Goal: Entertainment & Leisure: Browse casually

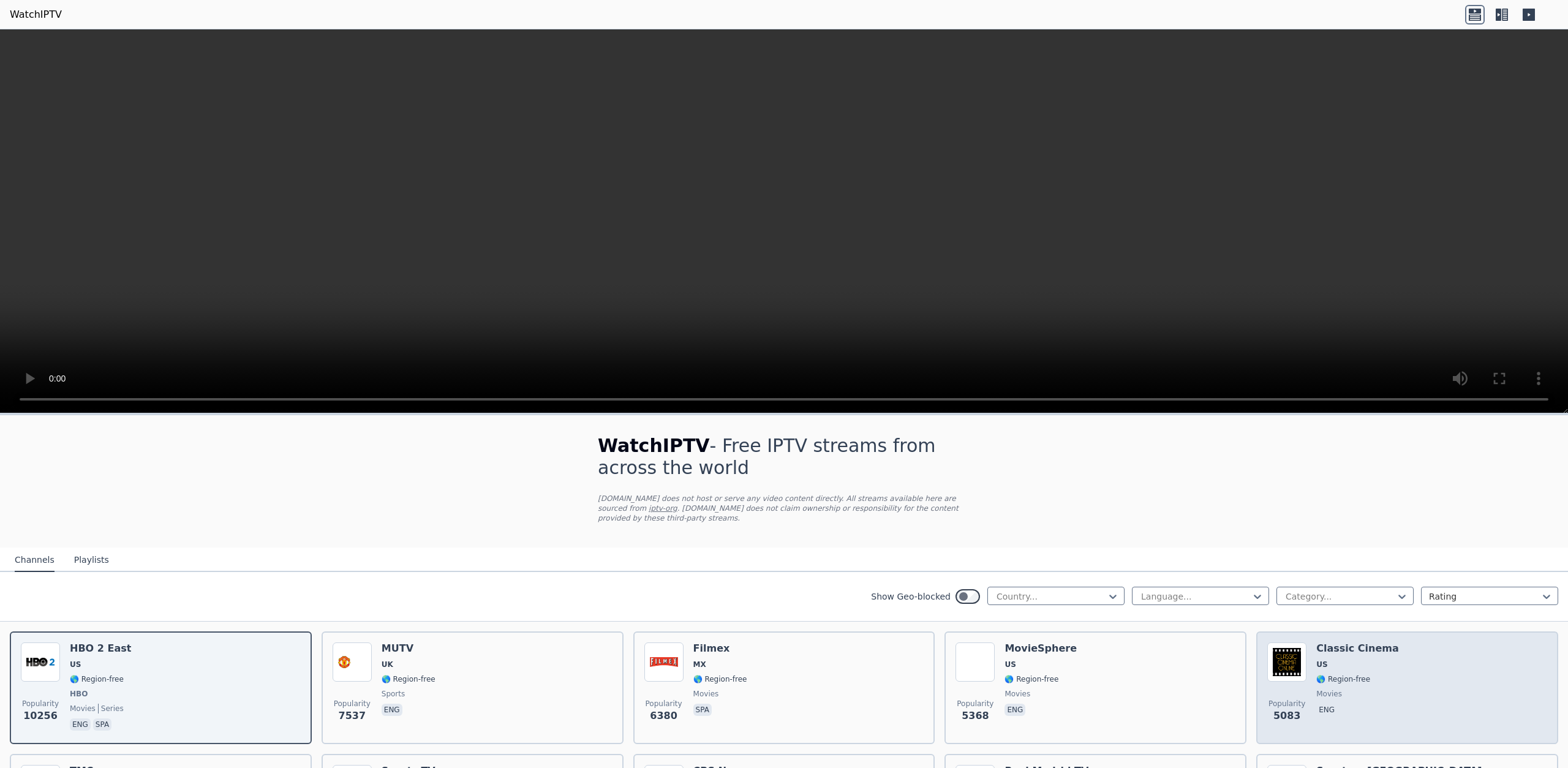
click at [1346, 660] on span "US" at bounding box center [1358, 664] width 83 height 10
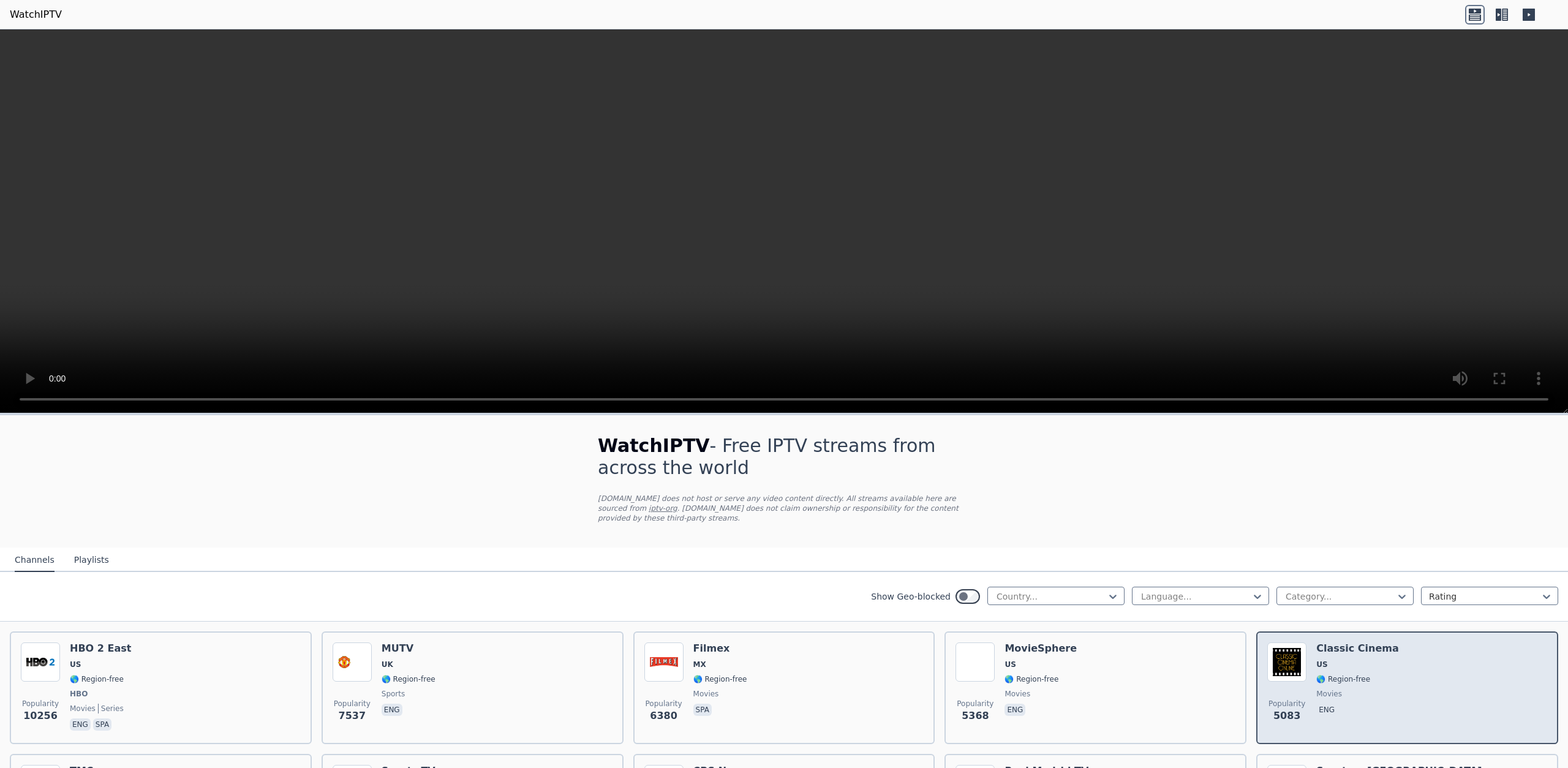
click at [1349, 649] on h6 "Classic Cinema" at bounding box center [1358, 649] width 83 height 12
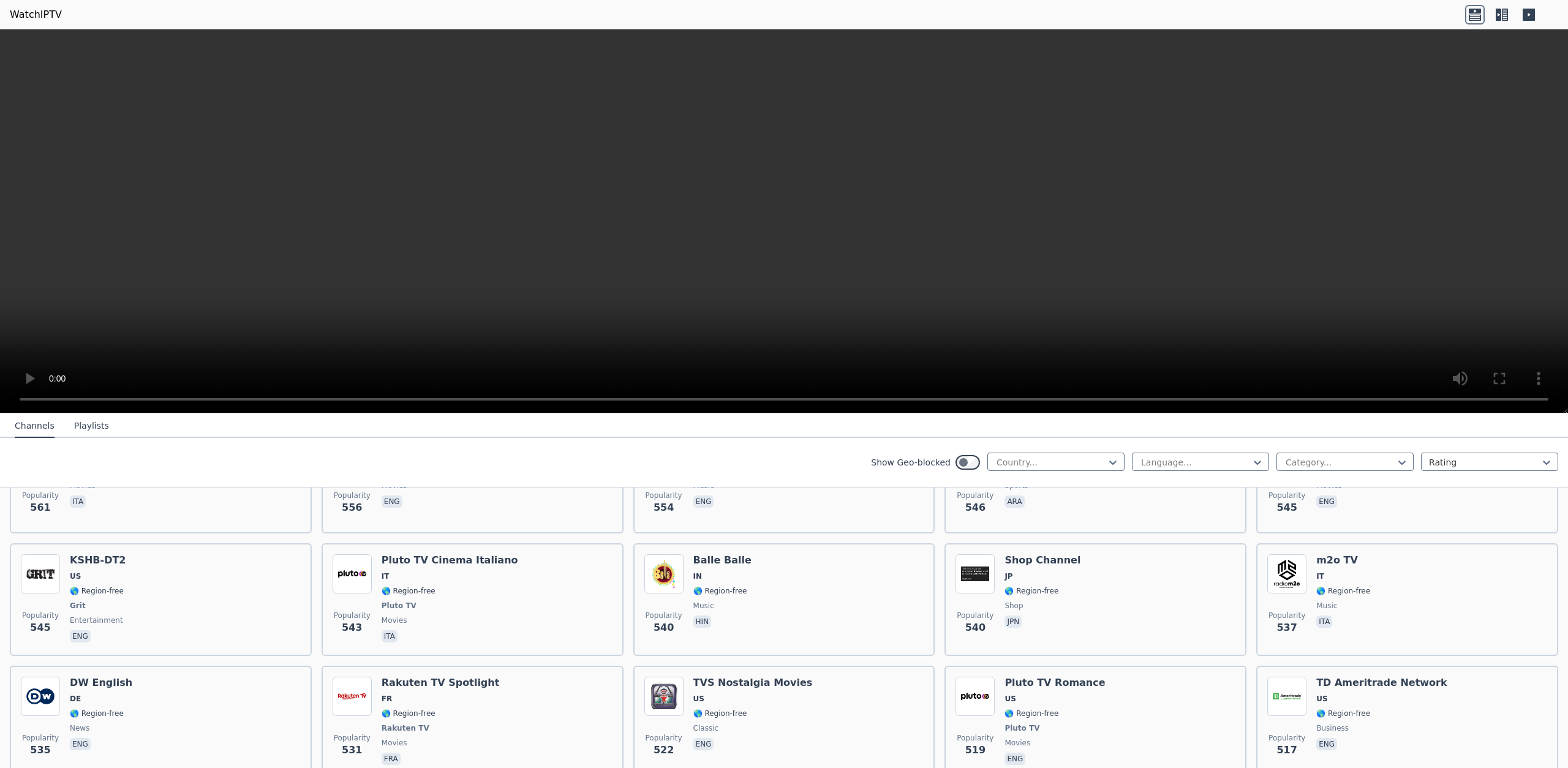
scroll to position [4232, 0]
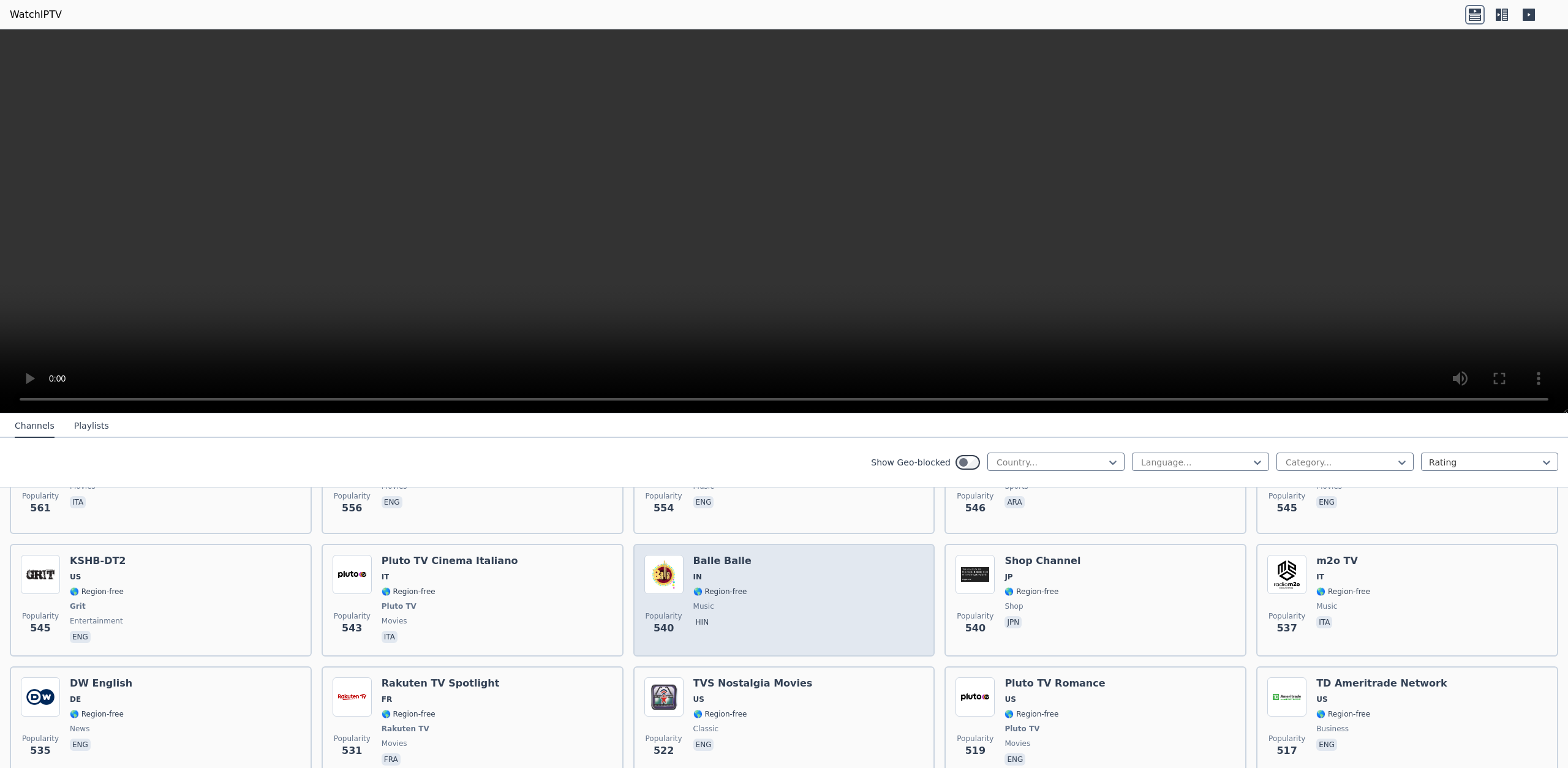
click at [761, 588] on div "Popularity 540 Balle Balle IN 🌎 Region-free music hin" at bounding box center [784, 601] width 280 height 91
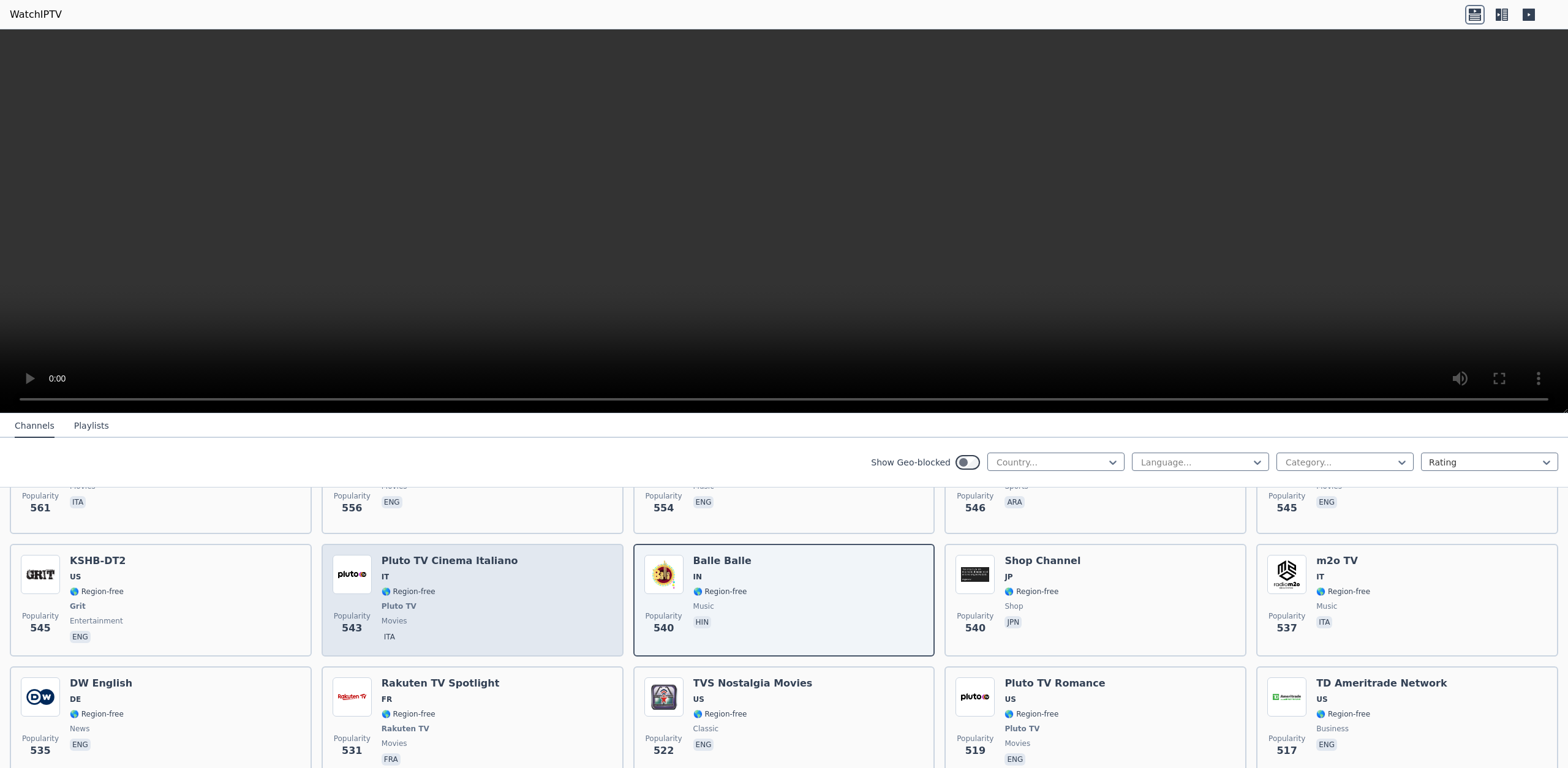
click at [544, 611] on div "Popularity 543 Pluto TV Cinema Italiano IT 🌎 Region-free Pluto TV movies ita" at bounding box center [472, 601] width 280 height 91
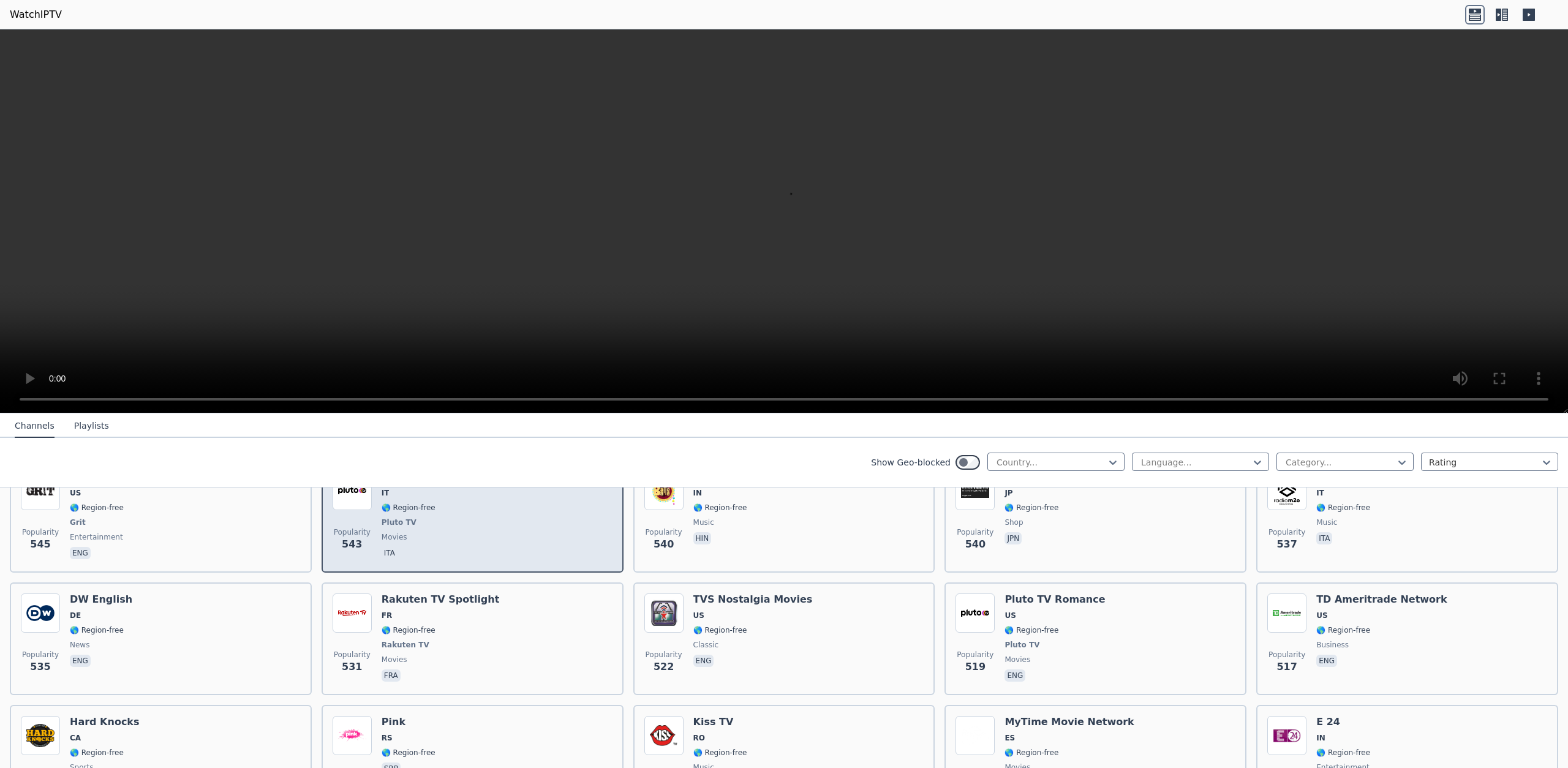
scroll to position [4336, 0]
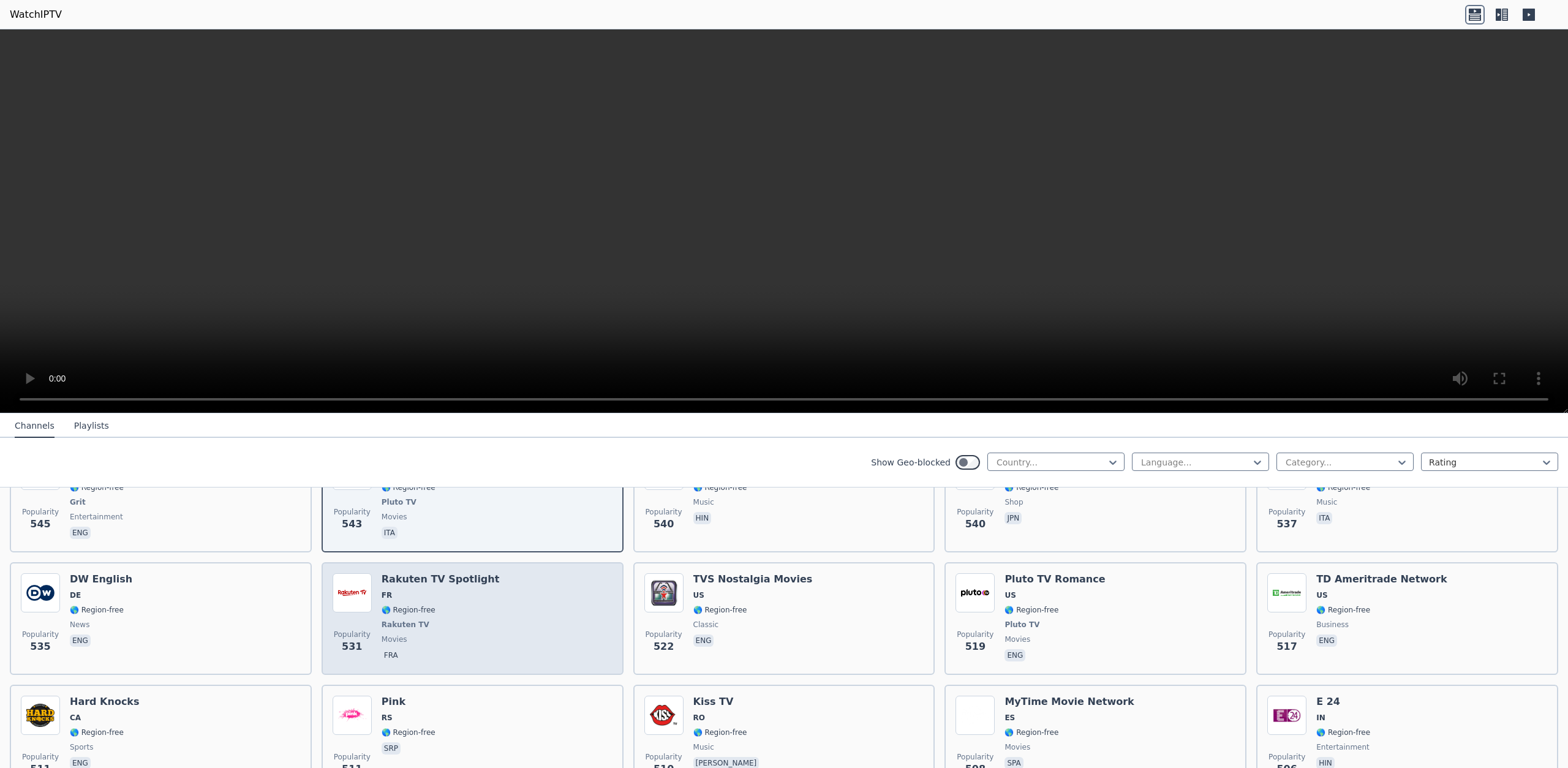
click at [494, 612] on div "Popularity 531 Rakuten TV Spotlight FR 🌎 Region-free Rakuten TV movies fra" at bounding box center [472, 619] width 280 height 91
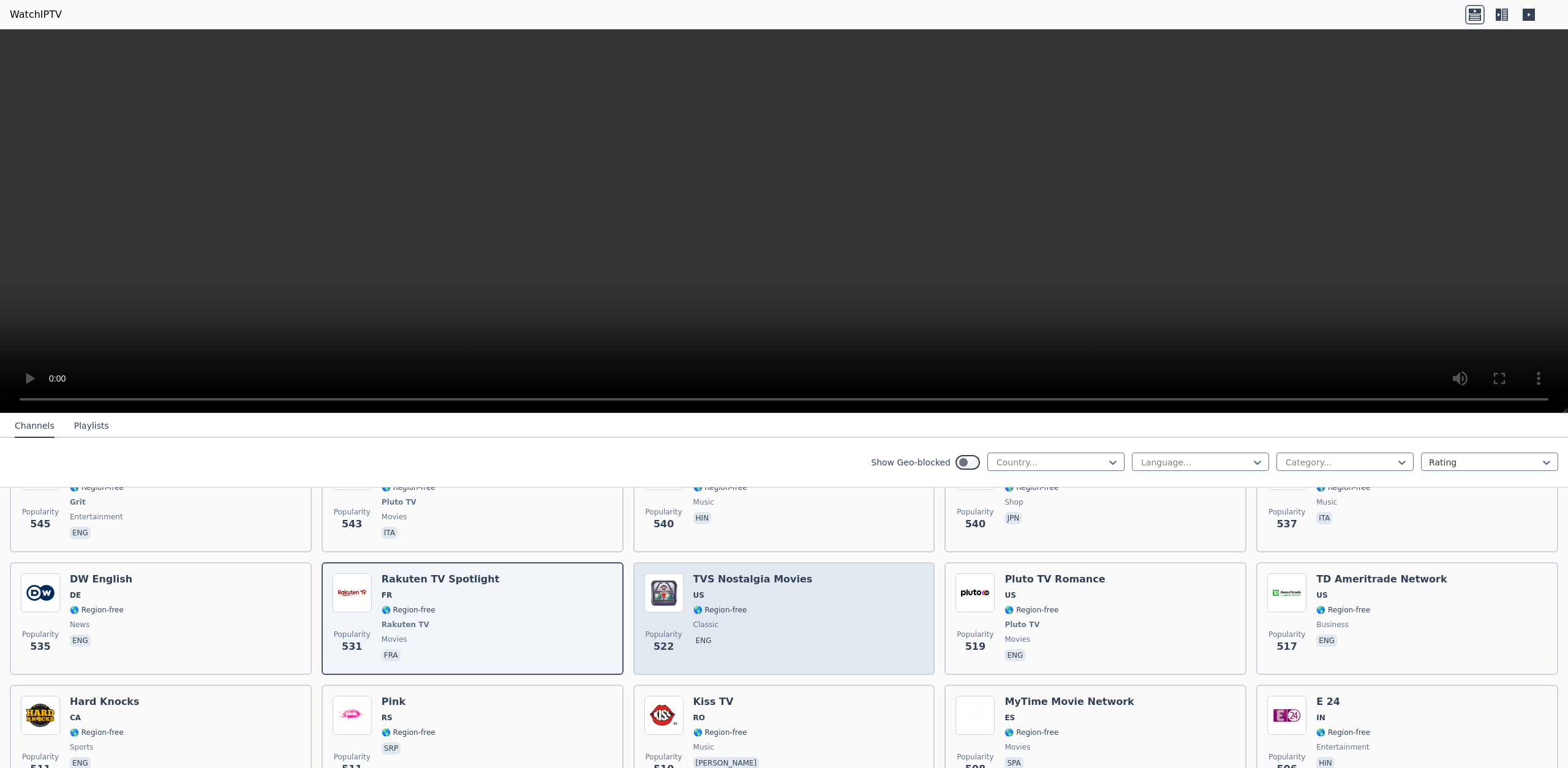
click at [762, 626] on span "classic" at bounding box center [753, 624] width 119 height 10
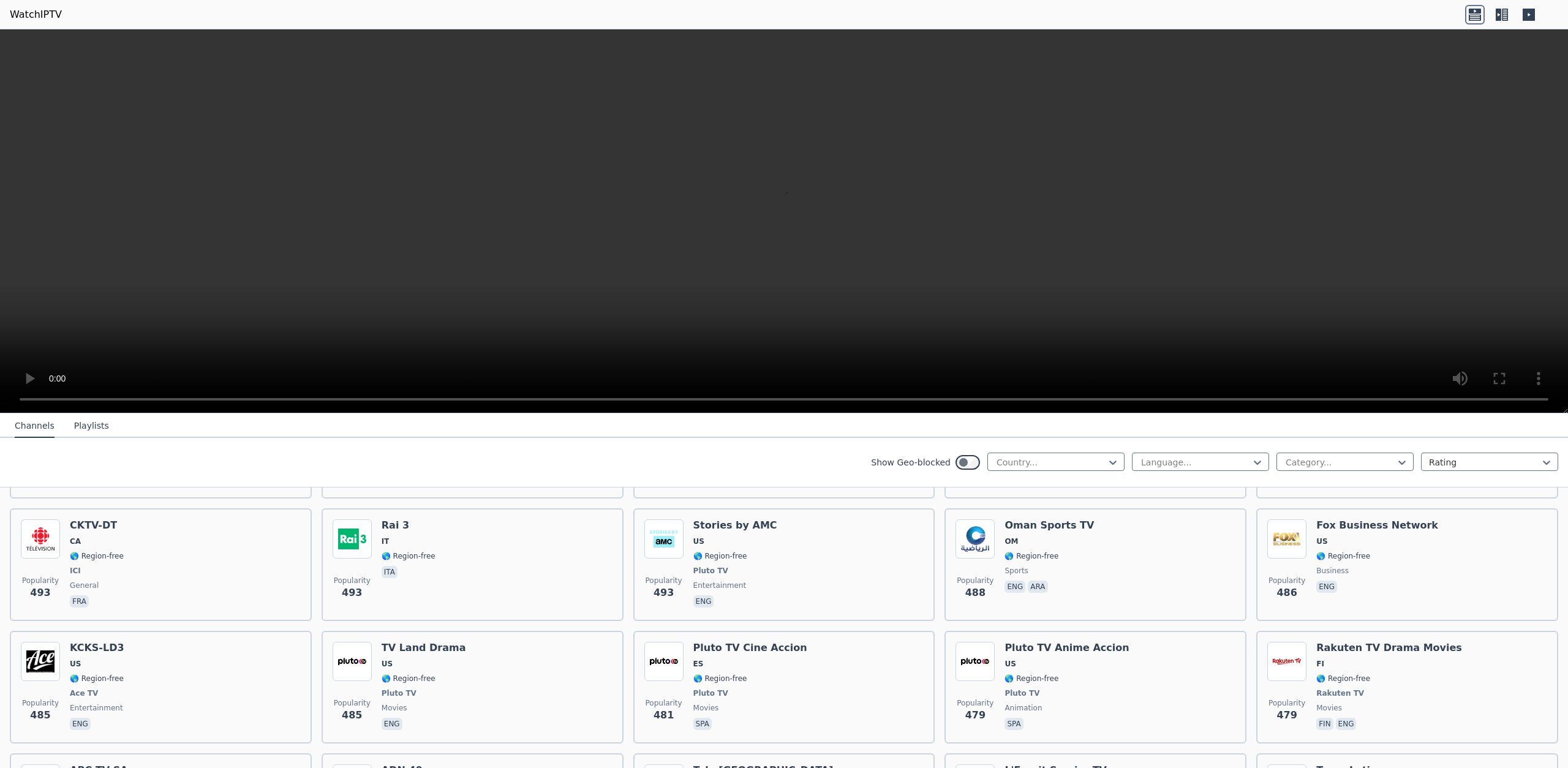
scroll to position [4881, 0]
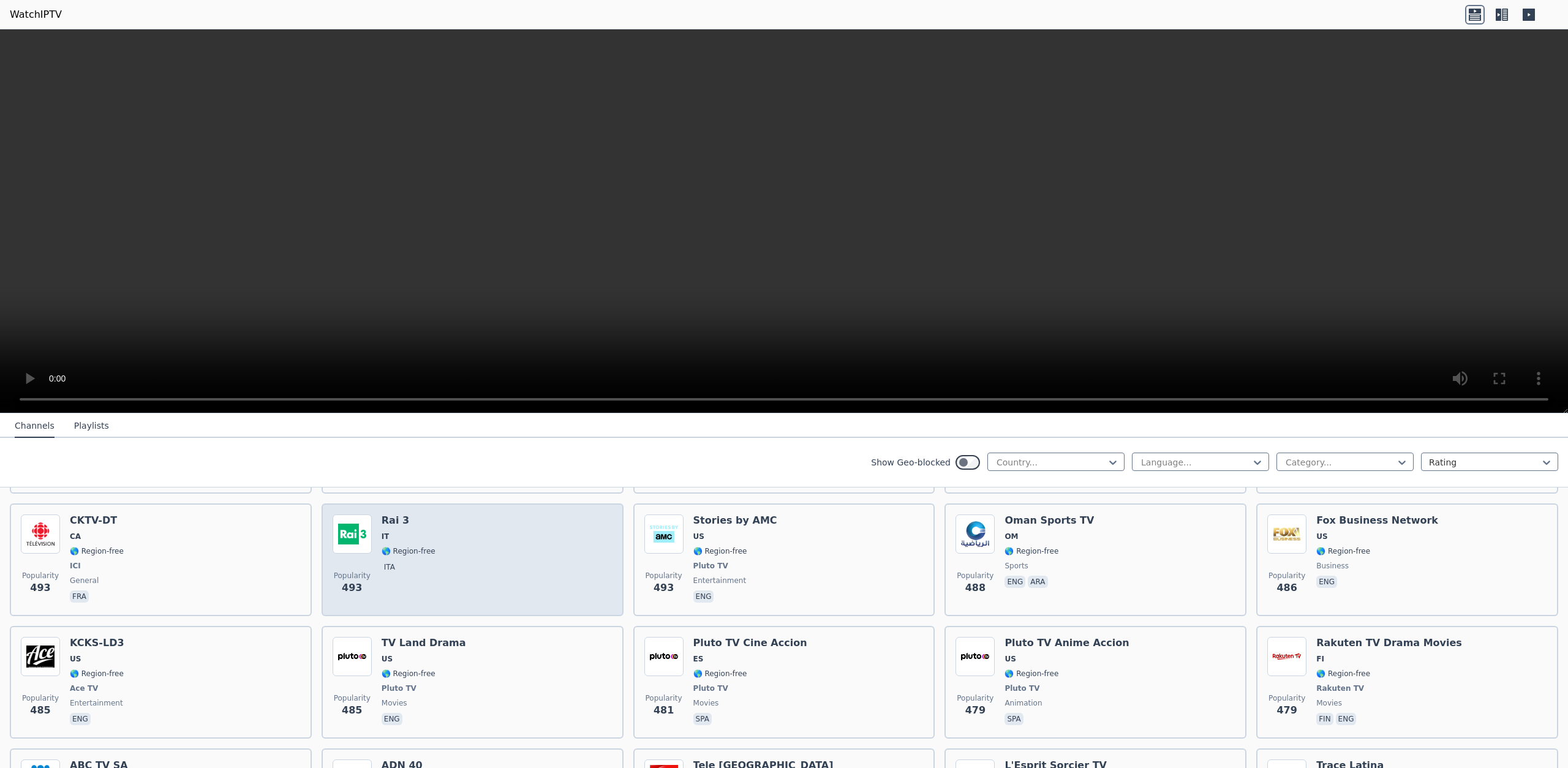
click at [483, 567] on div "Popularity 493 Rai 3 IT 🌎 Region-free ita" at bounding box center [472, 560] width 280 height 91
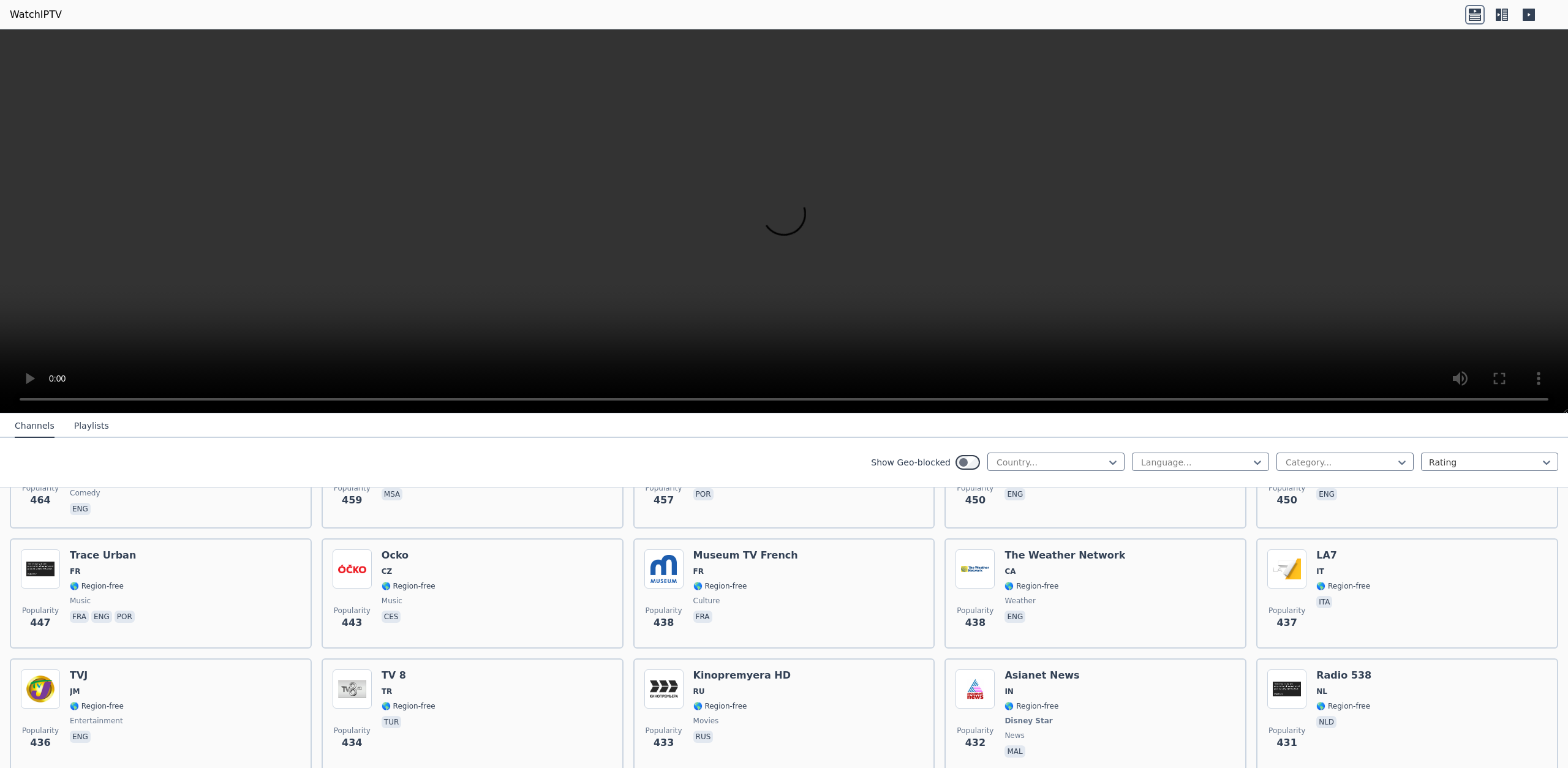
scroll to position [5334, 0]
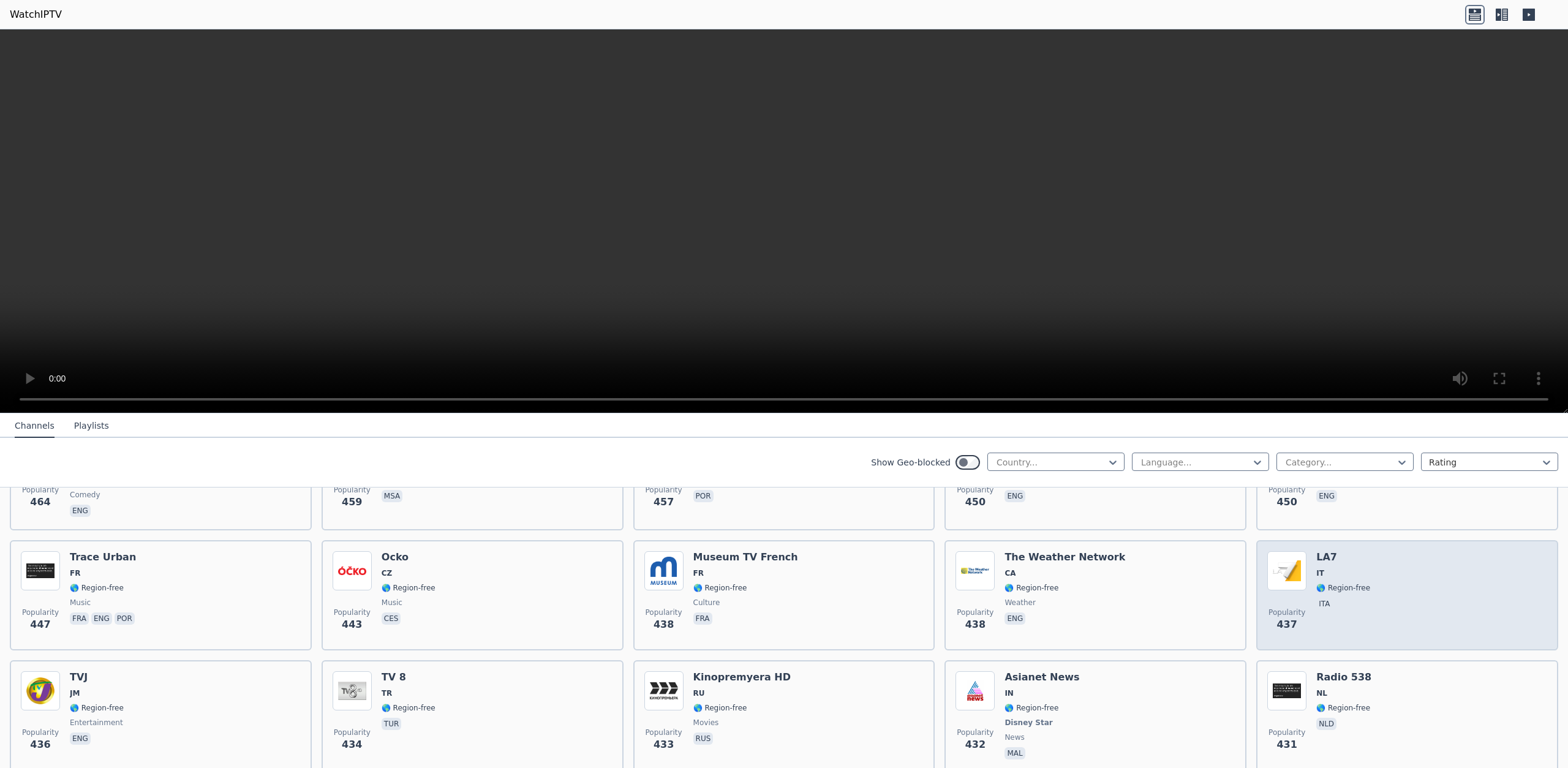
click at [1353, 586] on span "🌎 Region-free" at bounding box center [1344, 588] width 54 height 10
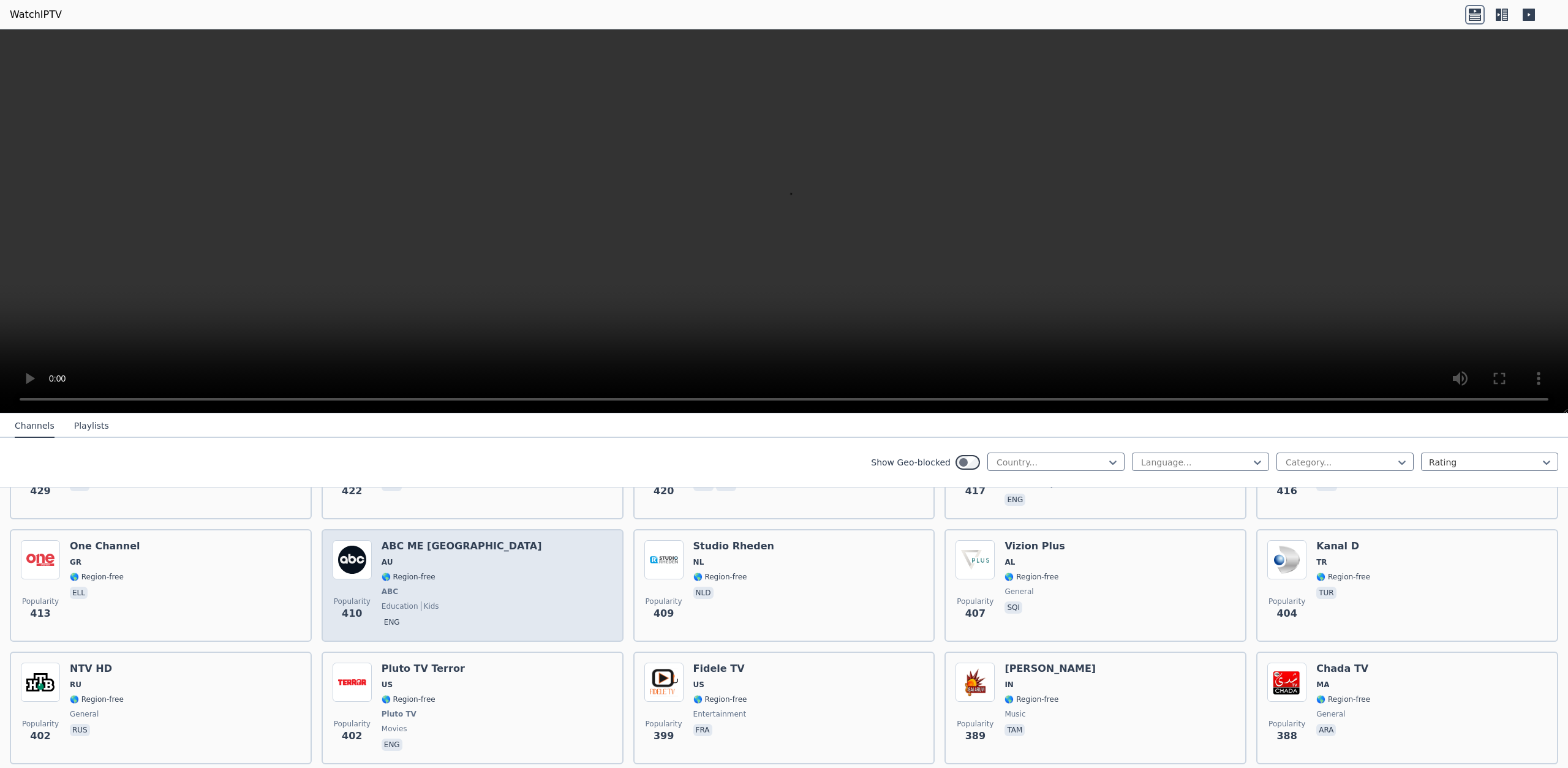
scroll to position [5728, 0]
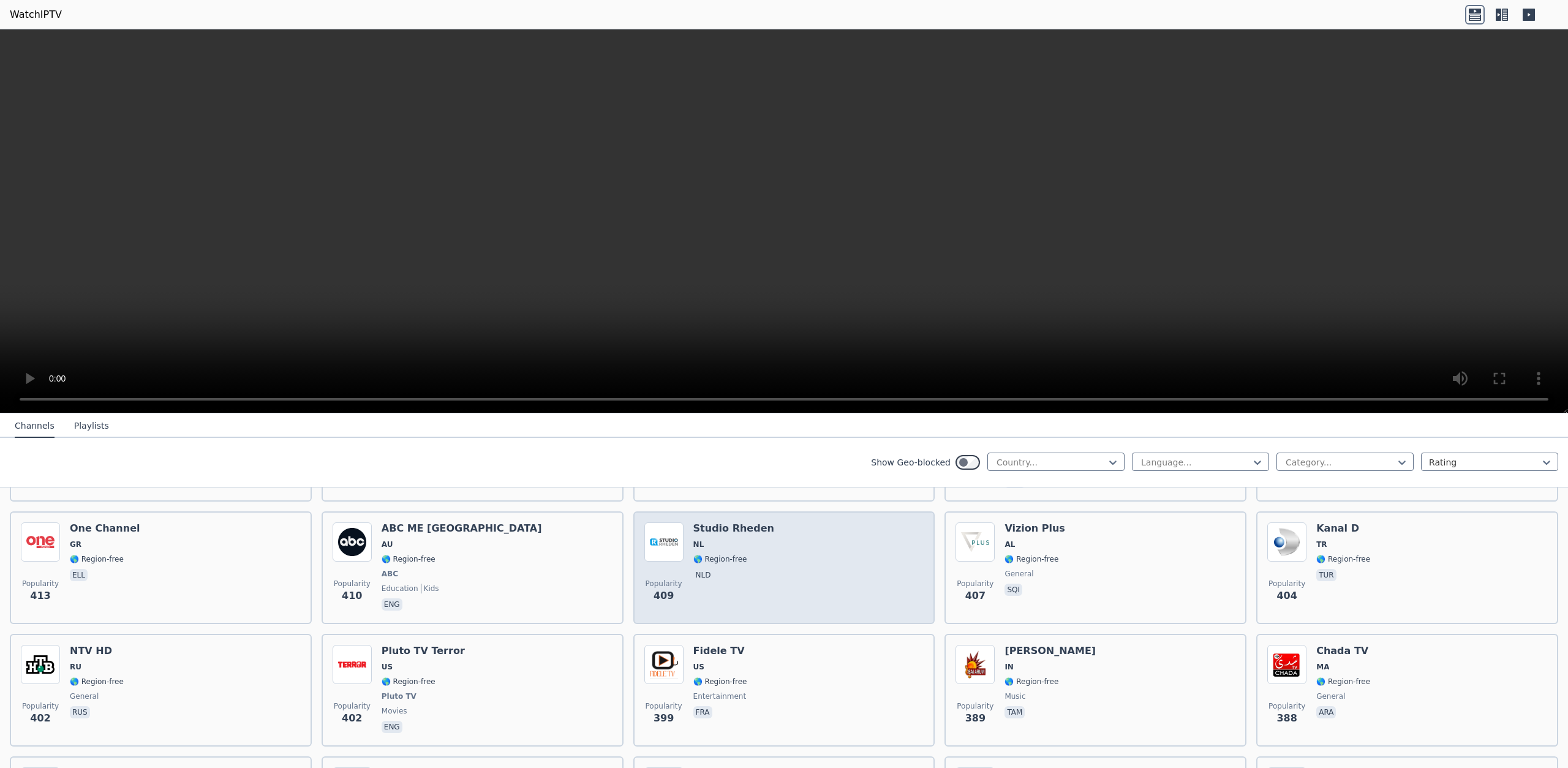
click at [742, 573] on span "nld" at bounding box center [734, 576] width 81 height 15
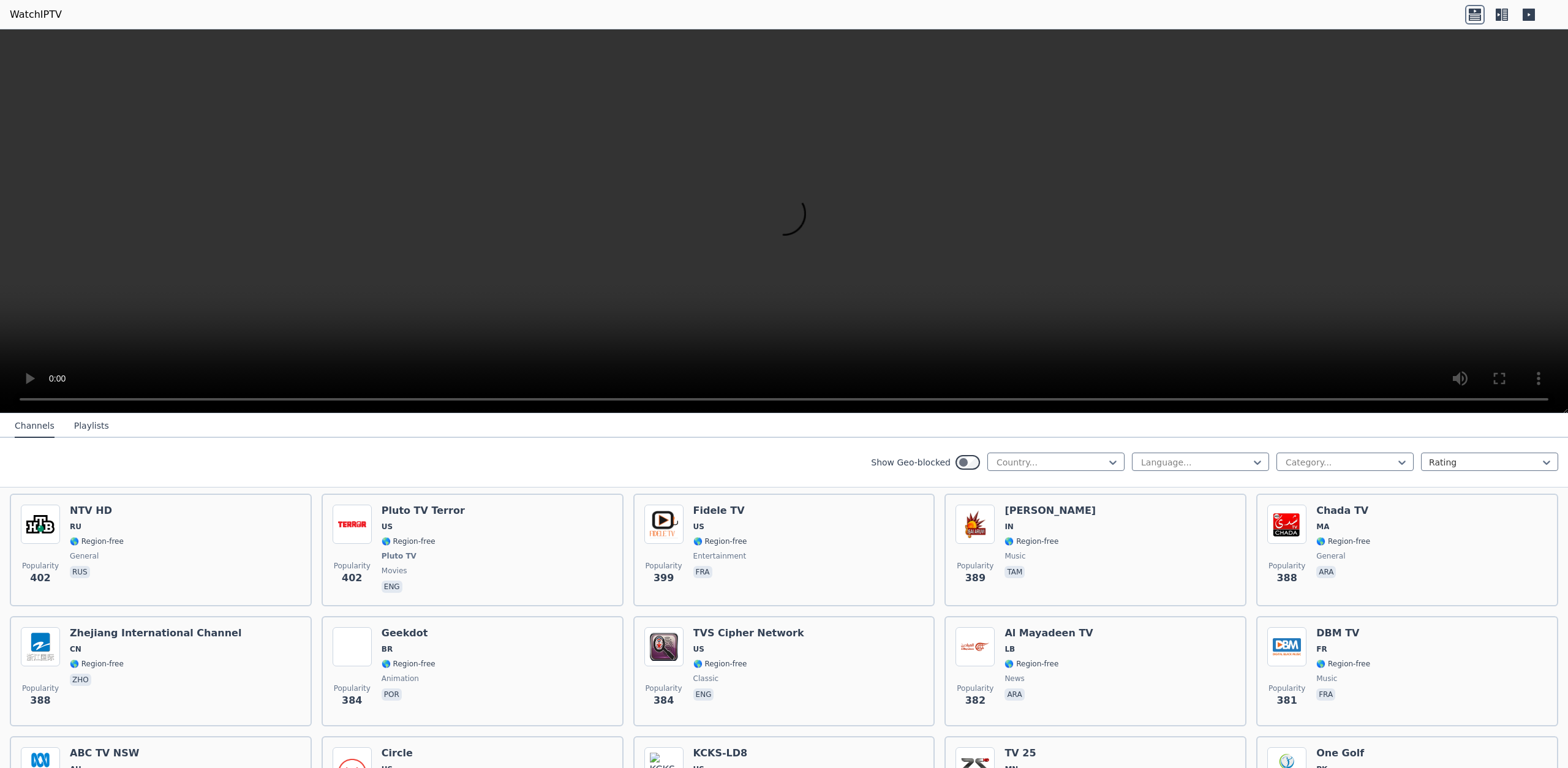
scroll to position [5869, 0]
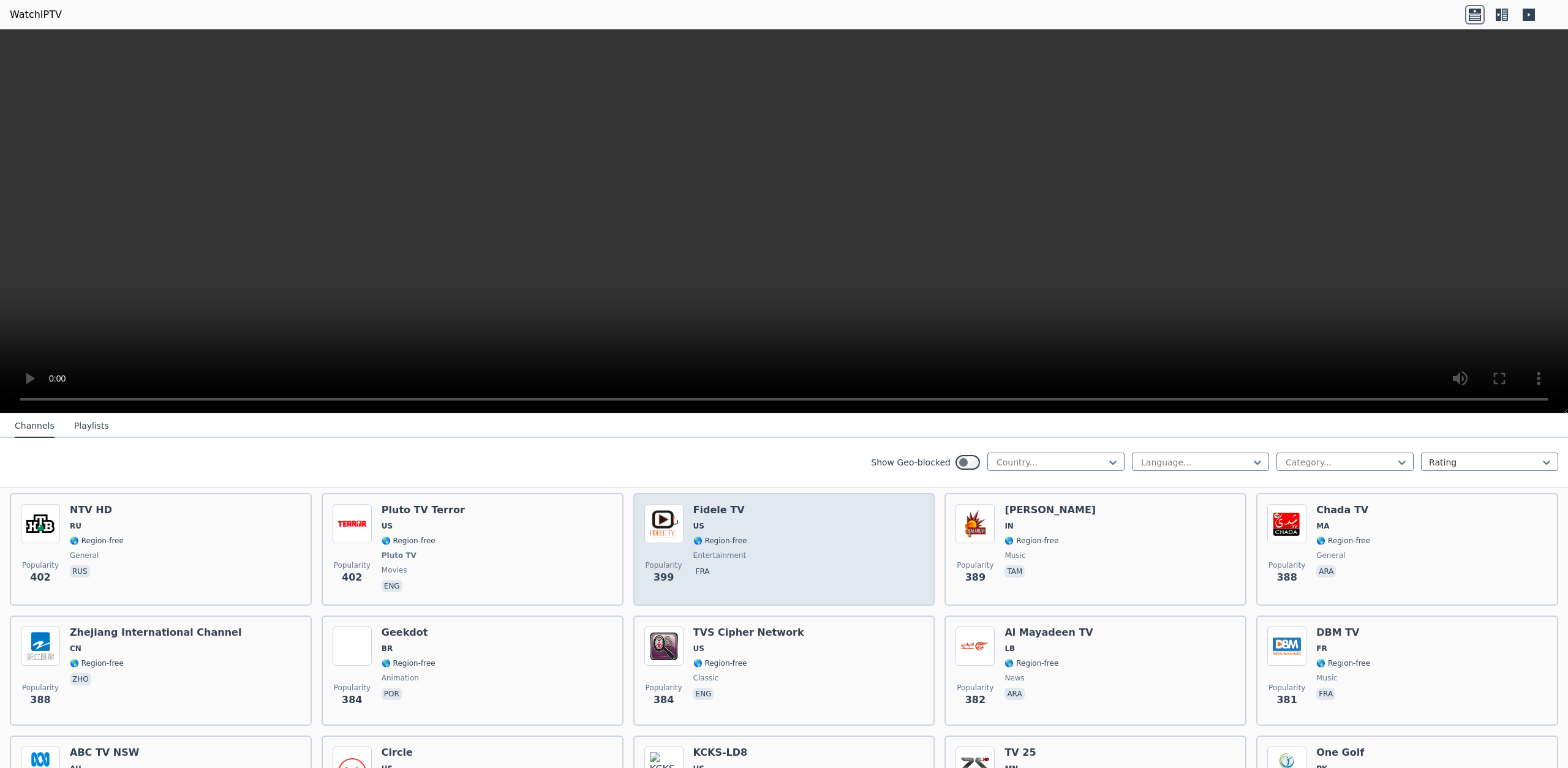
click at [738, 560] on span "entertainment" at bounding box center [720, 555] width 53 height 10
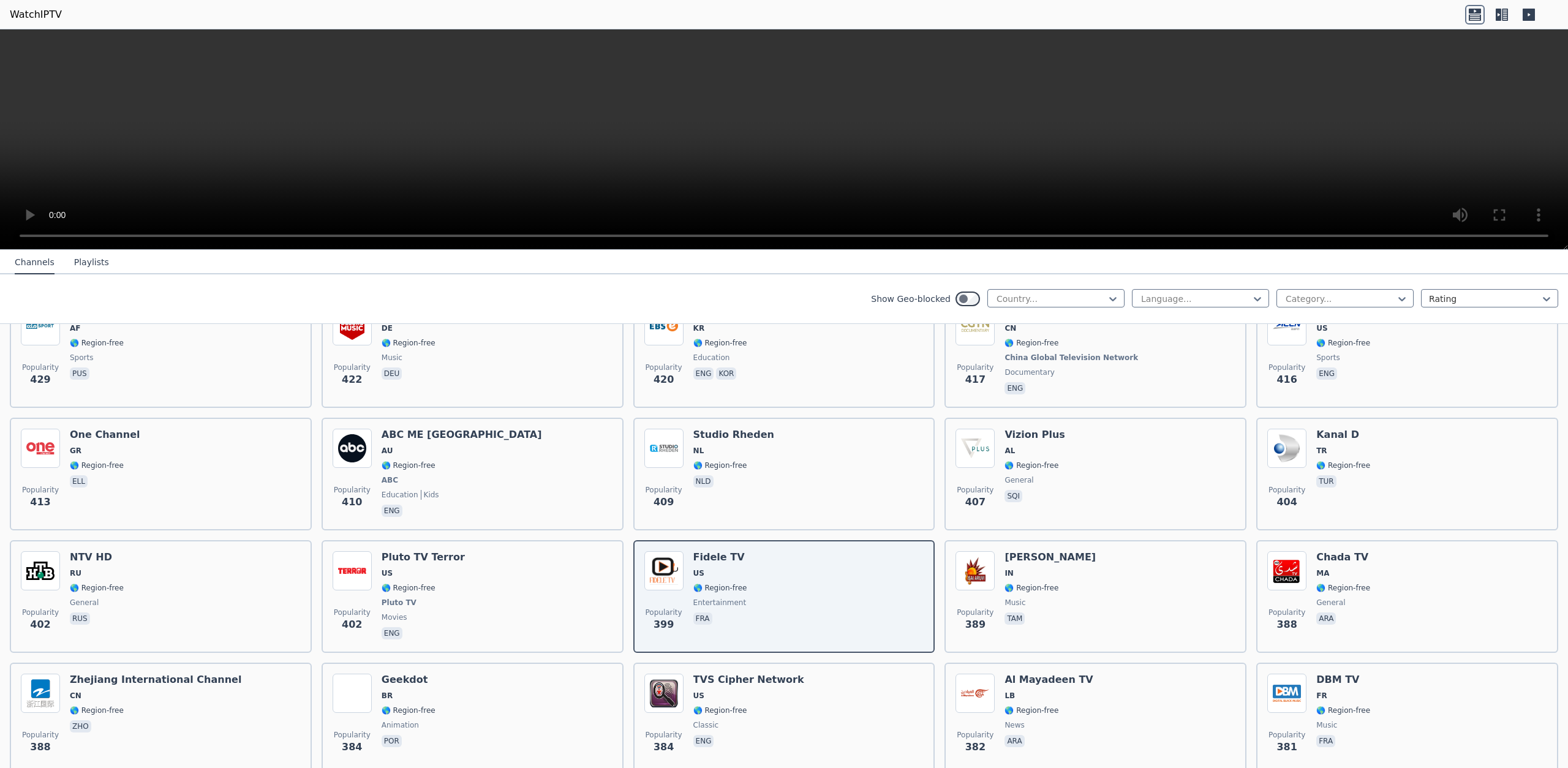
scroll to position [5837, 0]
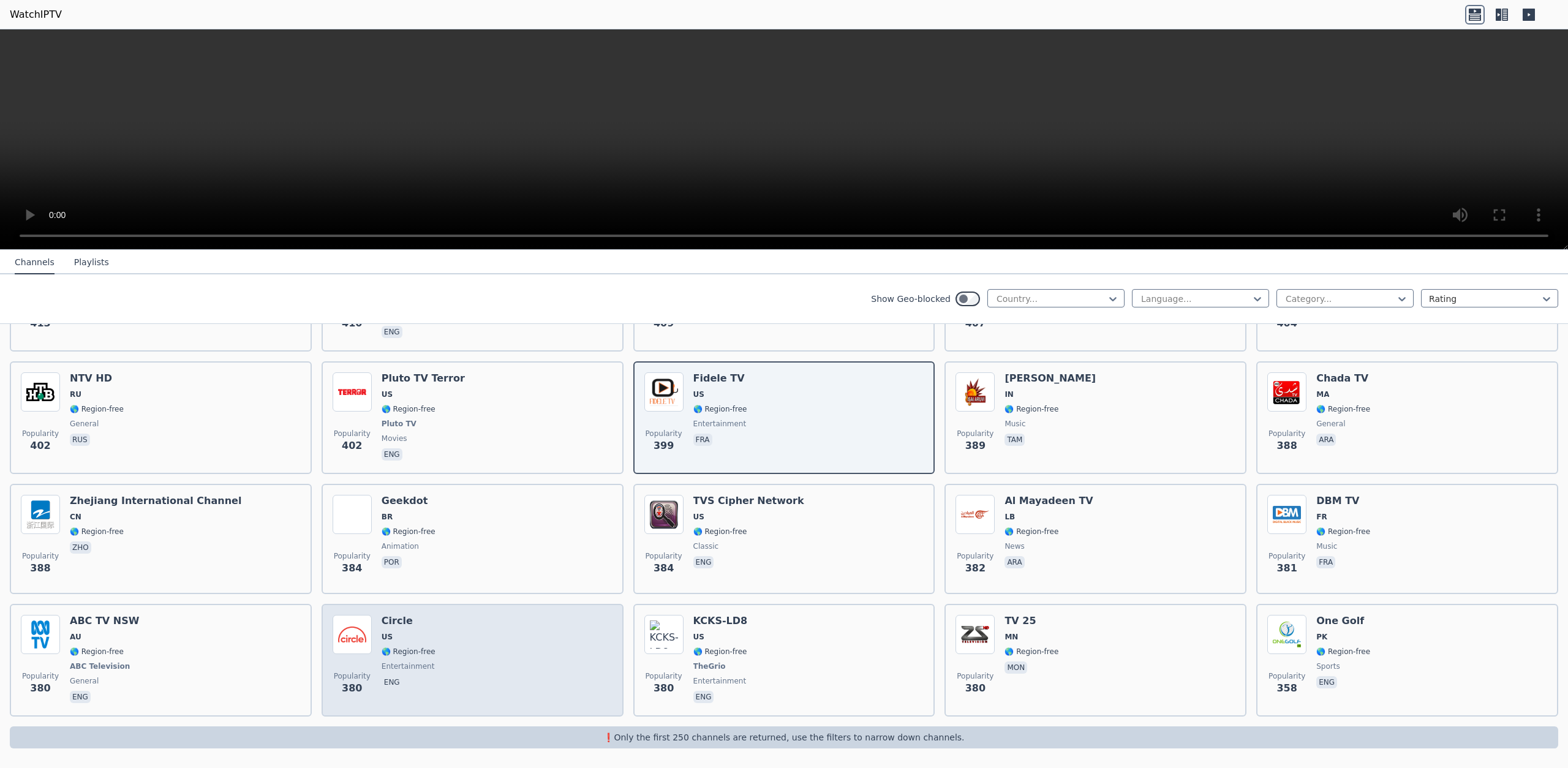
click at [422, 638] on span "US" at bounding box center [409, 636] width 54 height 10
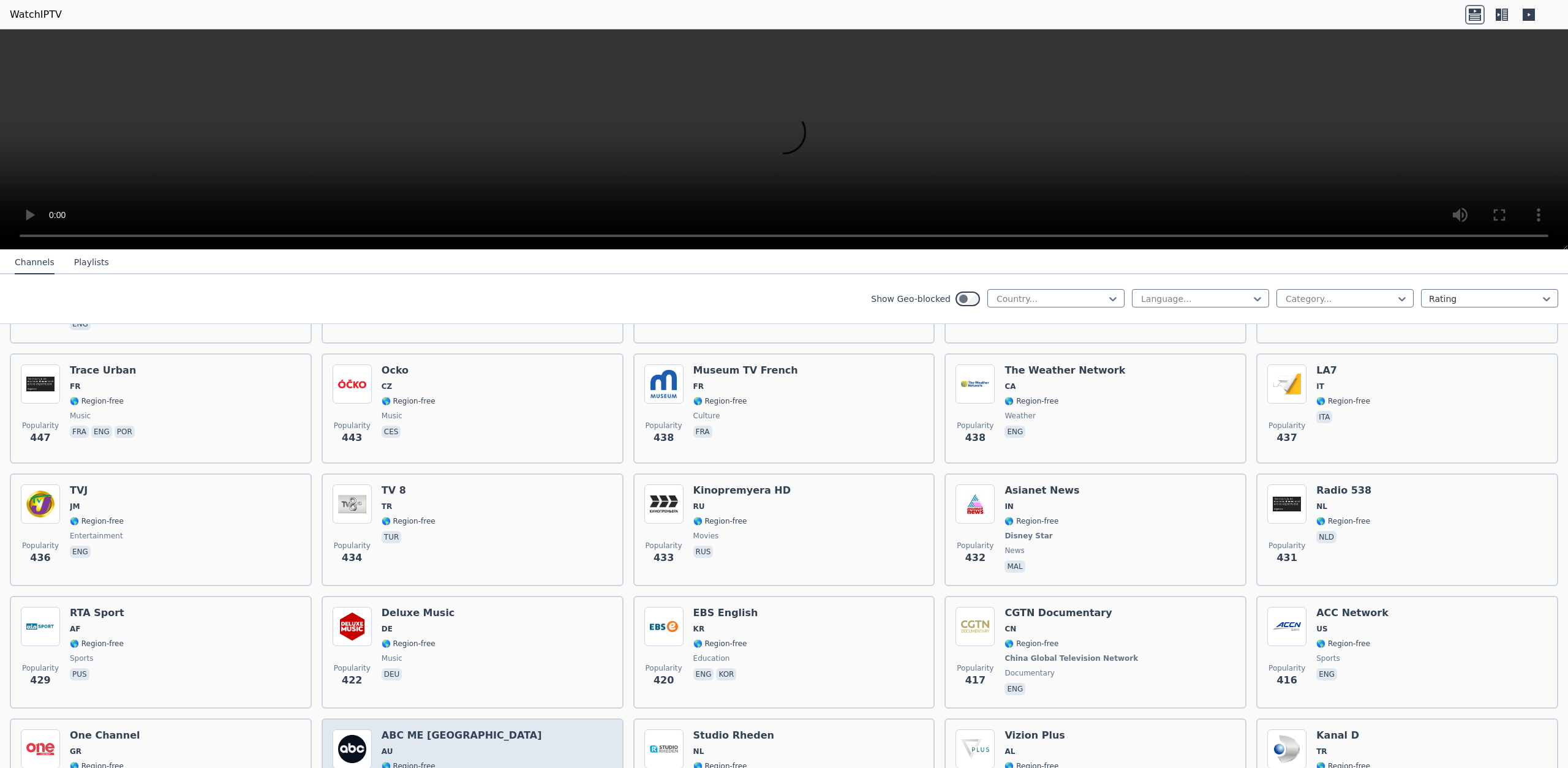
scroll to position [5355, 0]
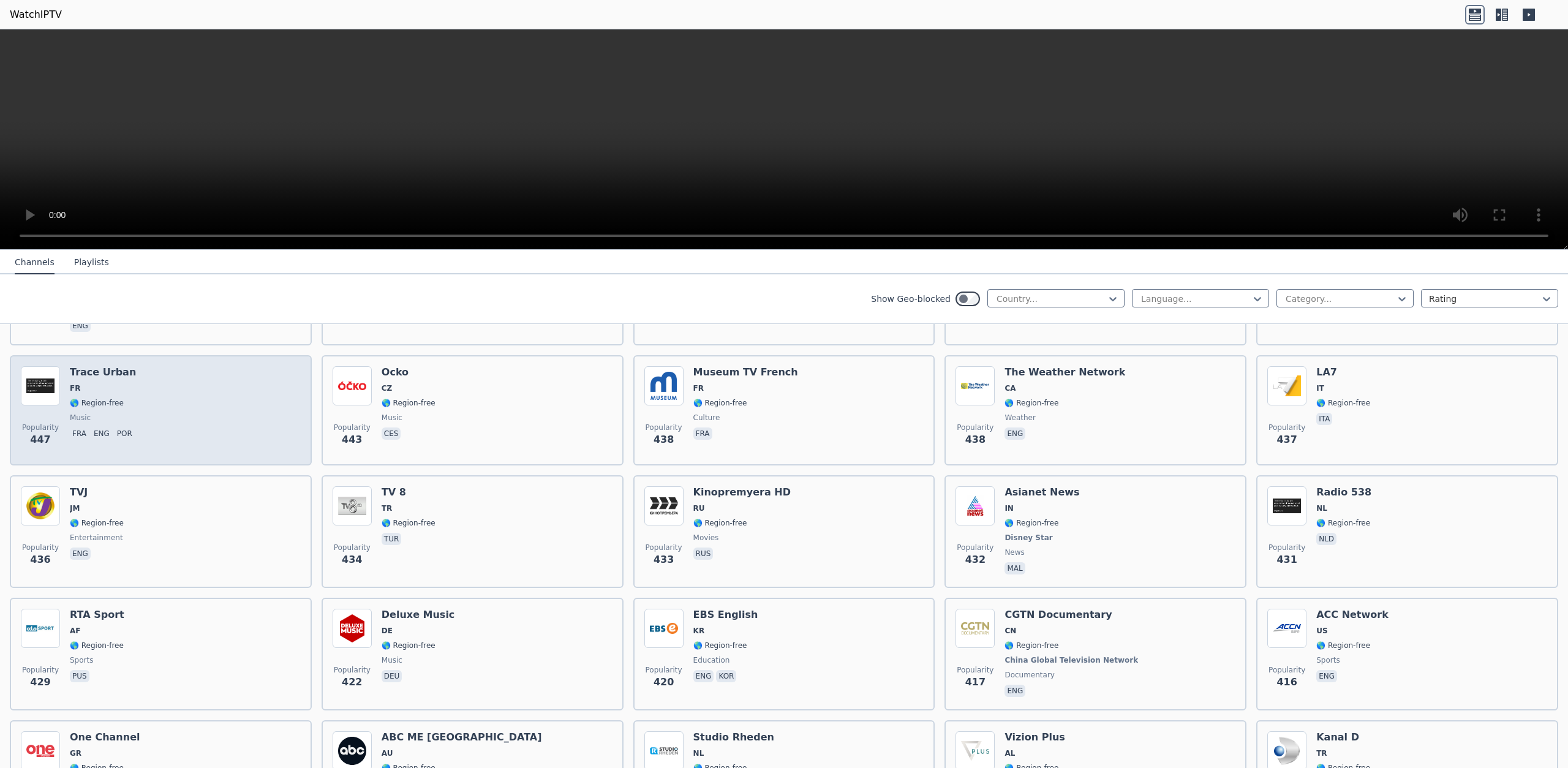
click at [142, 422] on div "Popularity 447 Trace Urban FR 🌎 Region-free music fra eng por" at bounding box center [160, 410] width 280 height 88
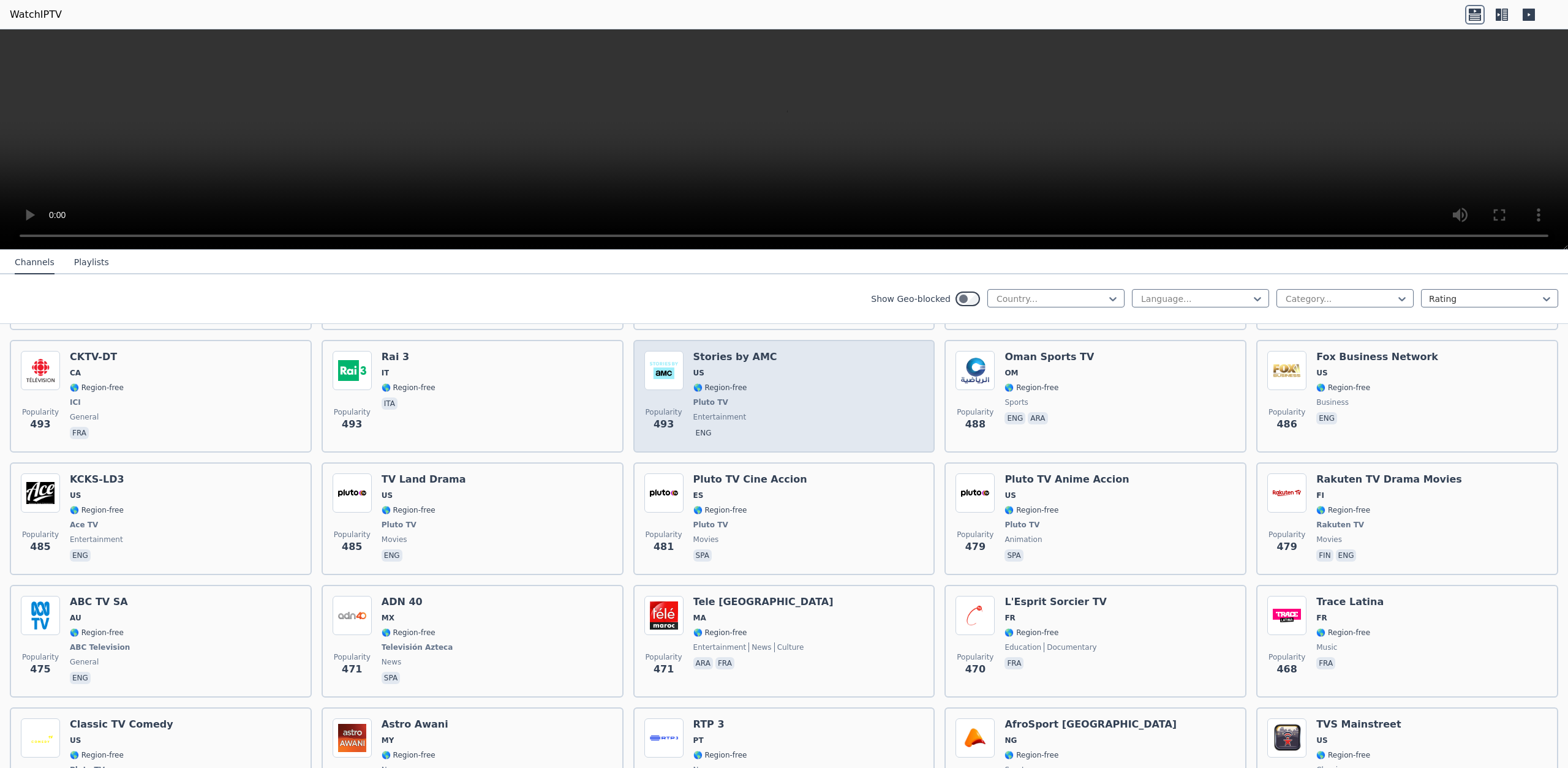
scroll to position [4880, 0]
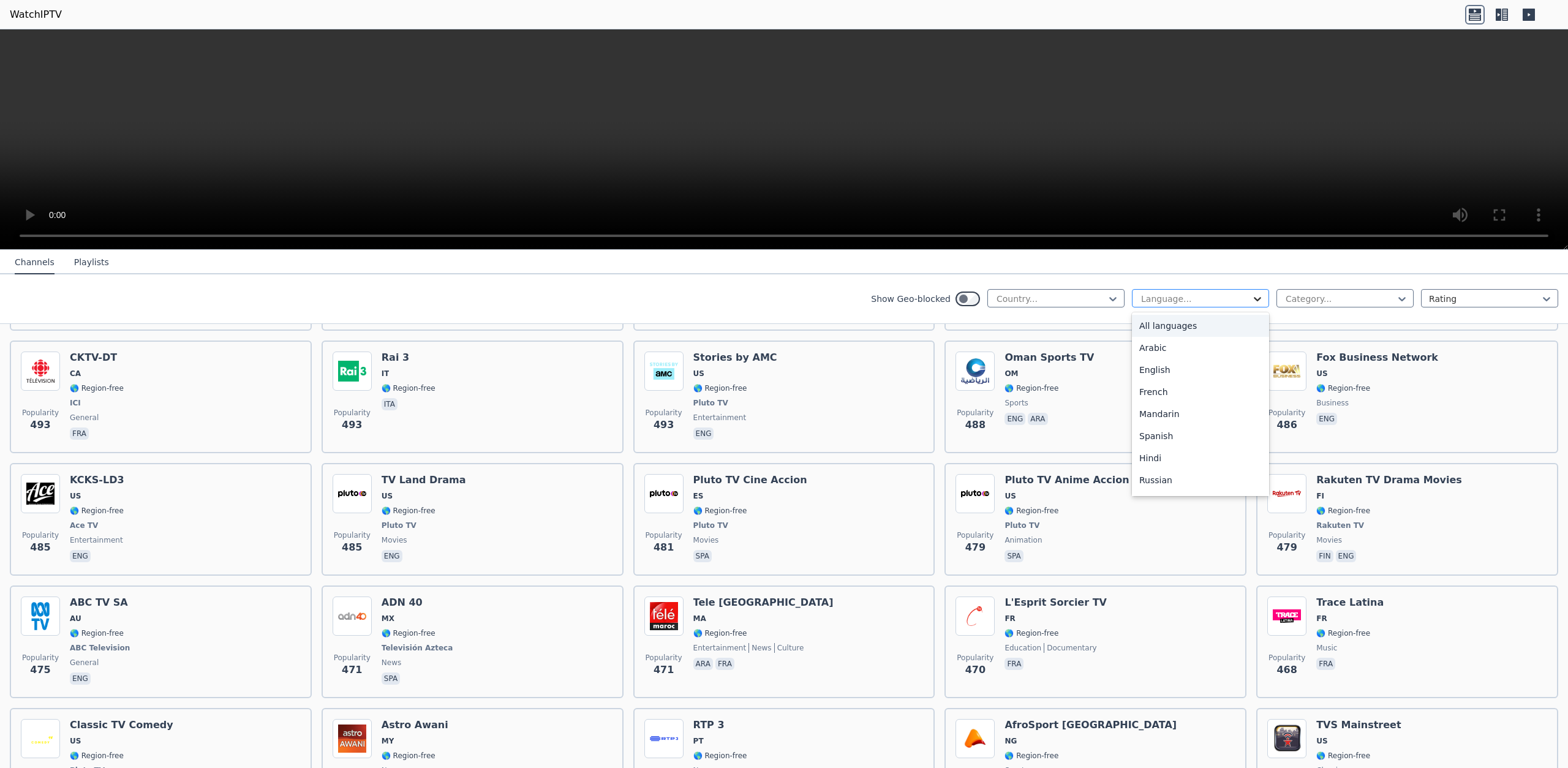
click at [1258, 298] on icon at bounding box center [1258, 299] width 12 height 12
click at [1151, 350] on div "Arabic" at bounding box center [1200, 348] width 137 height 22
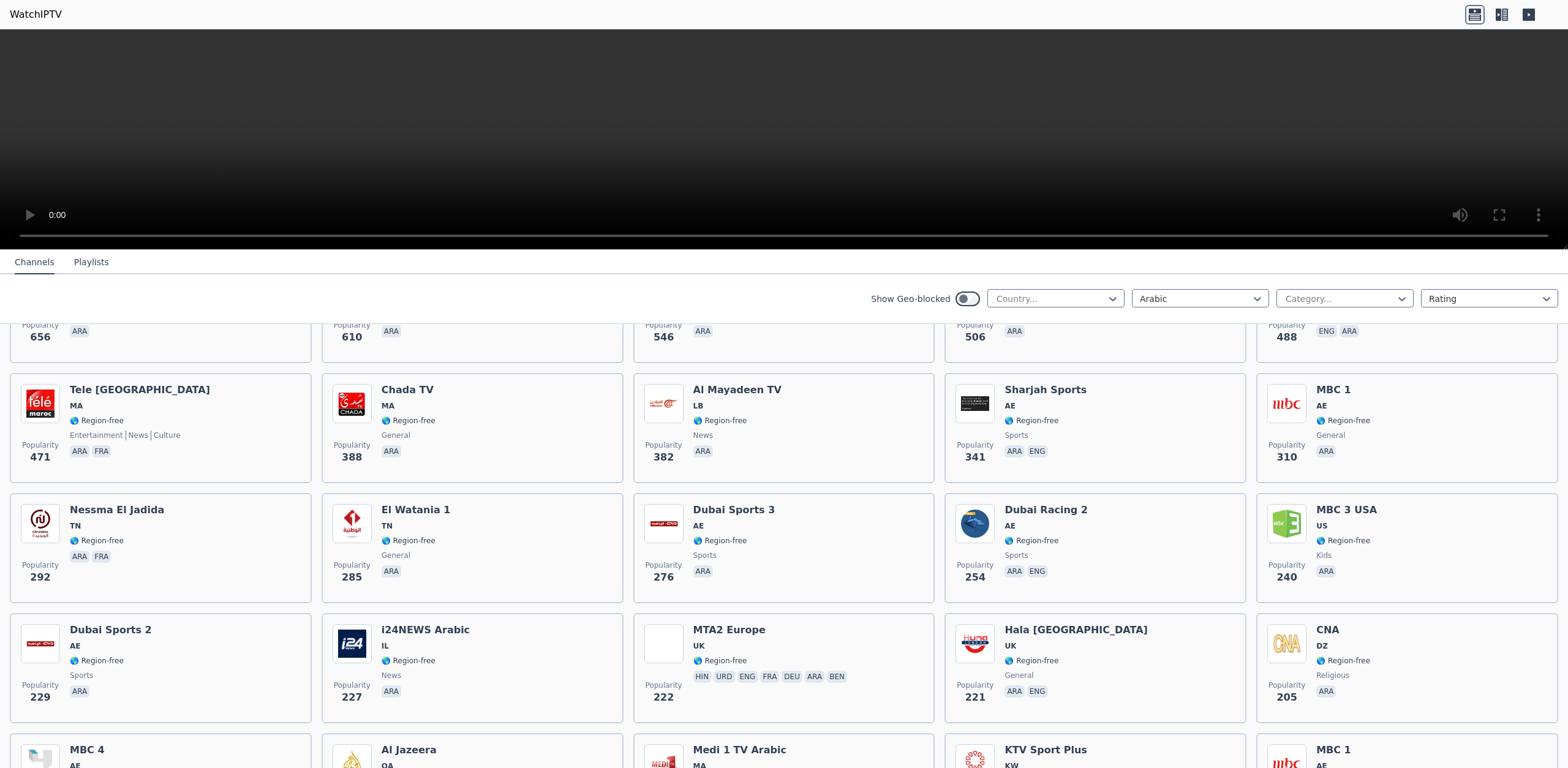
scroll to position [456, 0]
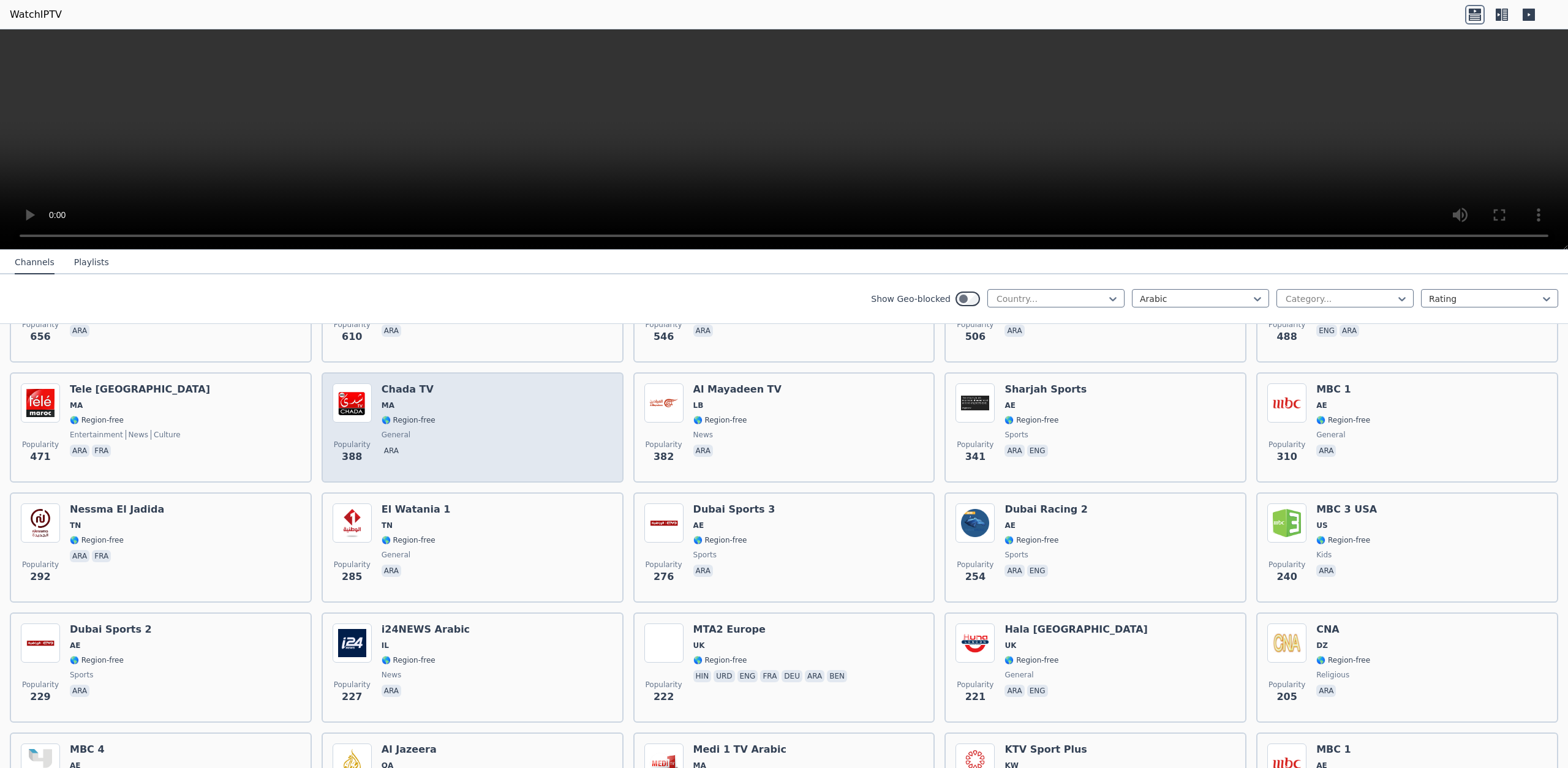
click at [420, 416] on span "🌎 Region-free" at bounding box center [409, 420] width 54 height 10
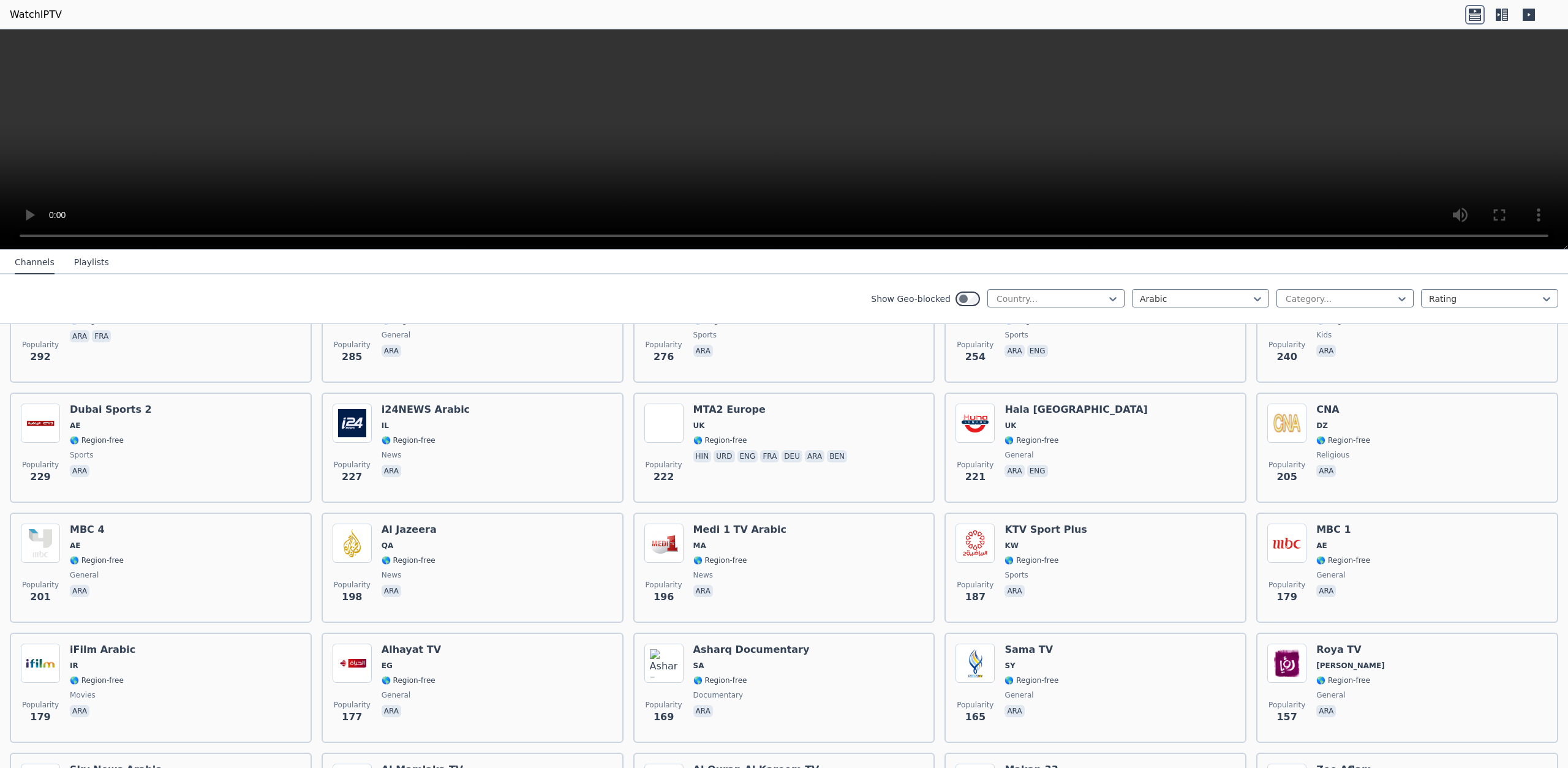
scroll to position [677, 0]
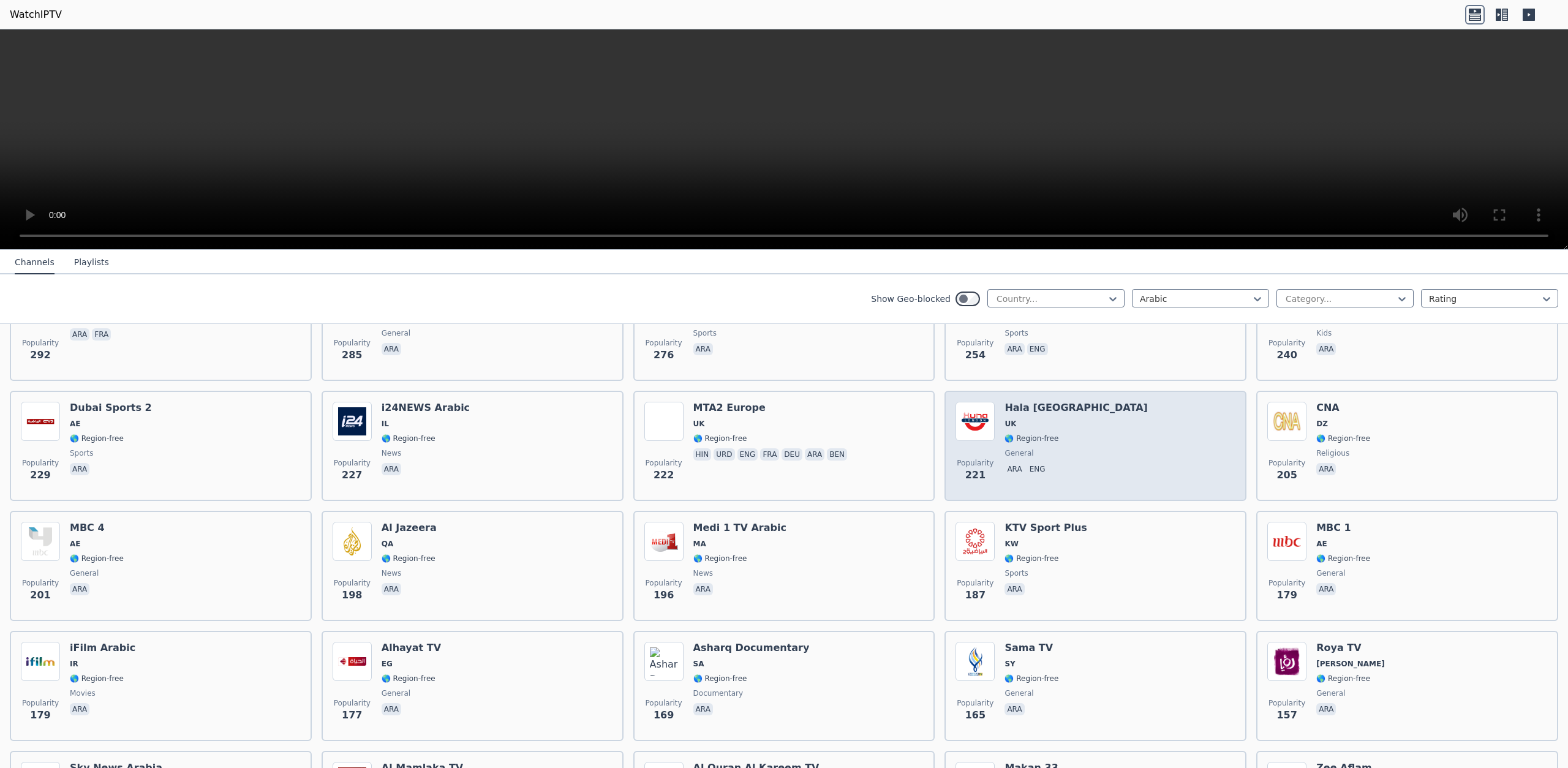
click at [1079, 443] on div "Popularity 221 Hala [GEOGRAPHIC_DATA] [GEOGRAPHIC_DATA] 🌎 Region-free general a…" at bounding box center [1096, 445] width 280 height 88
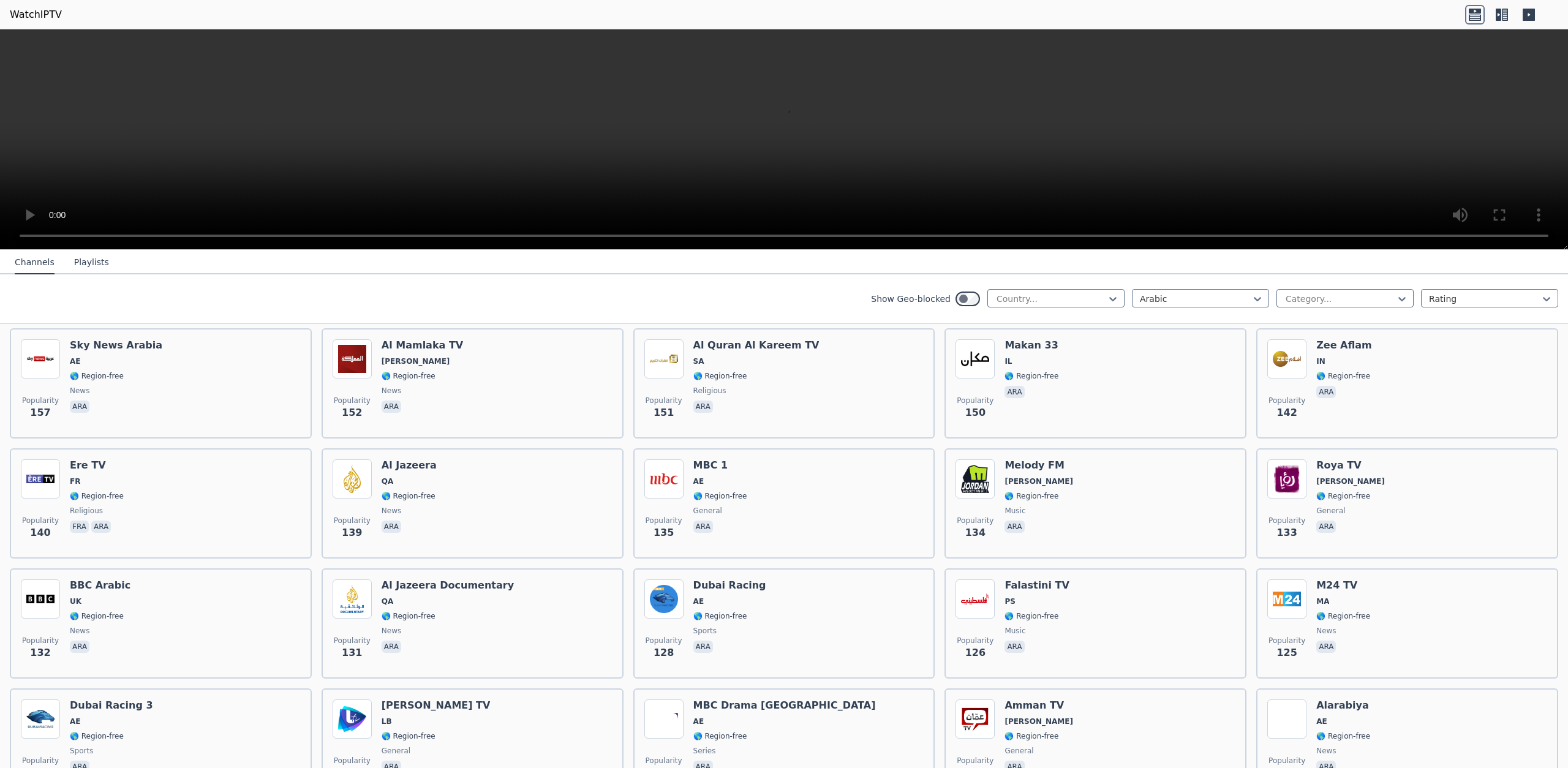
scroll to position [1093, 0]
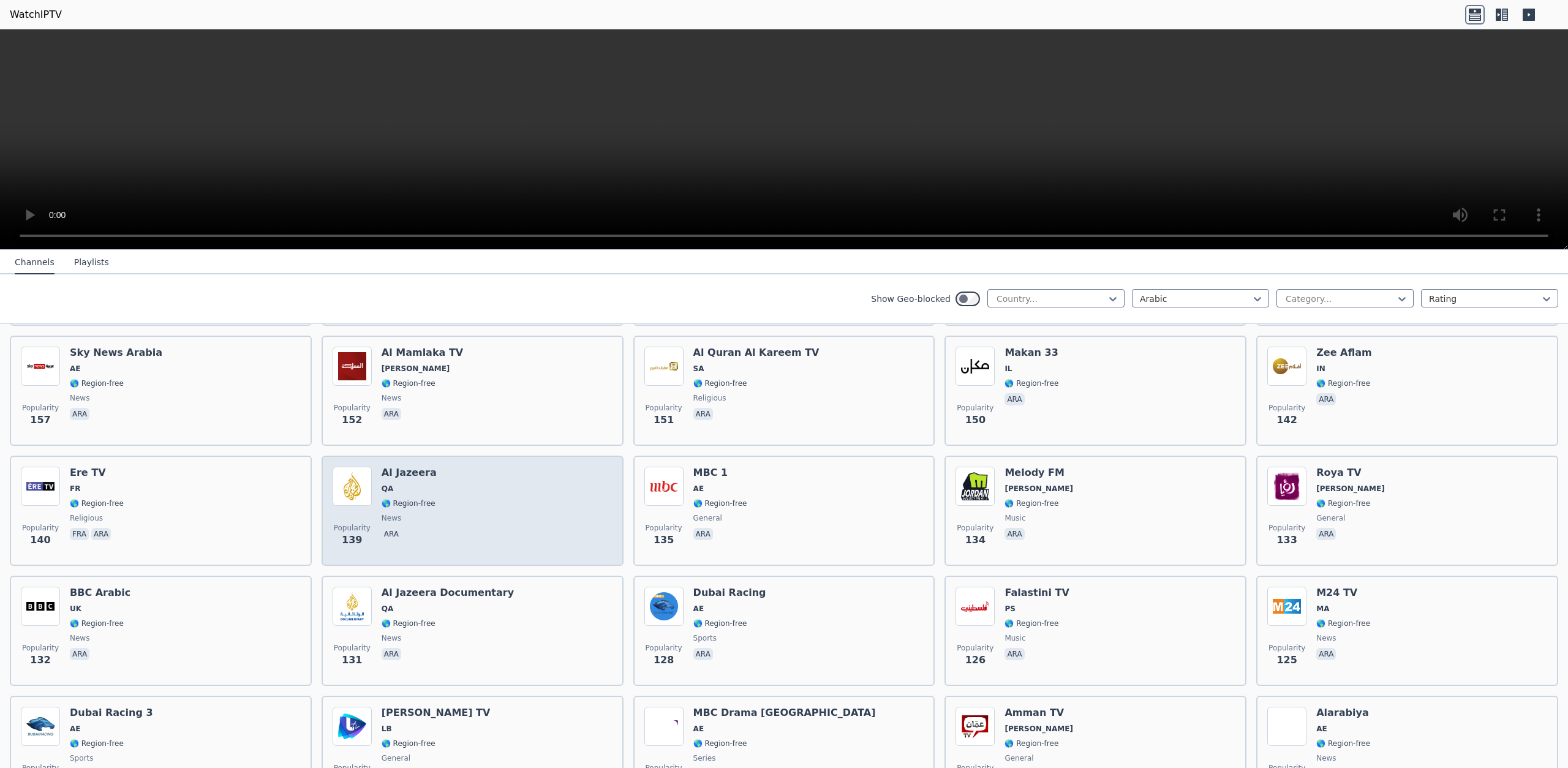
click at [453, 506] on div "Popularity 139 Al Jazeera QA 🌎 Region-free news ara" at bounding box center [472, 511] width 280 height 88
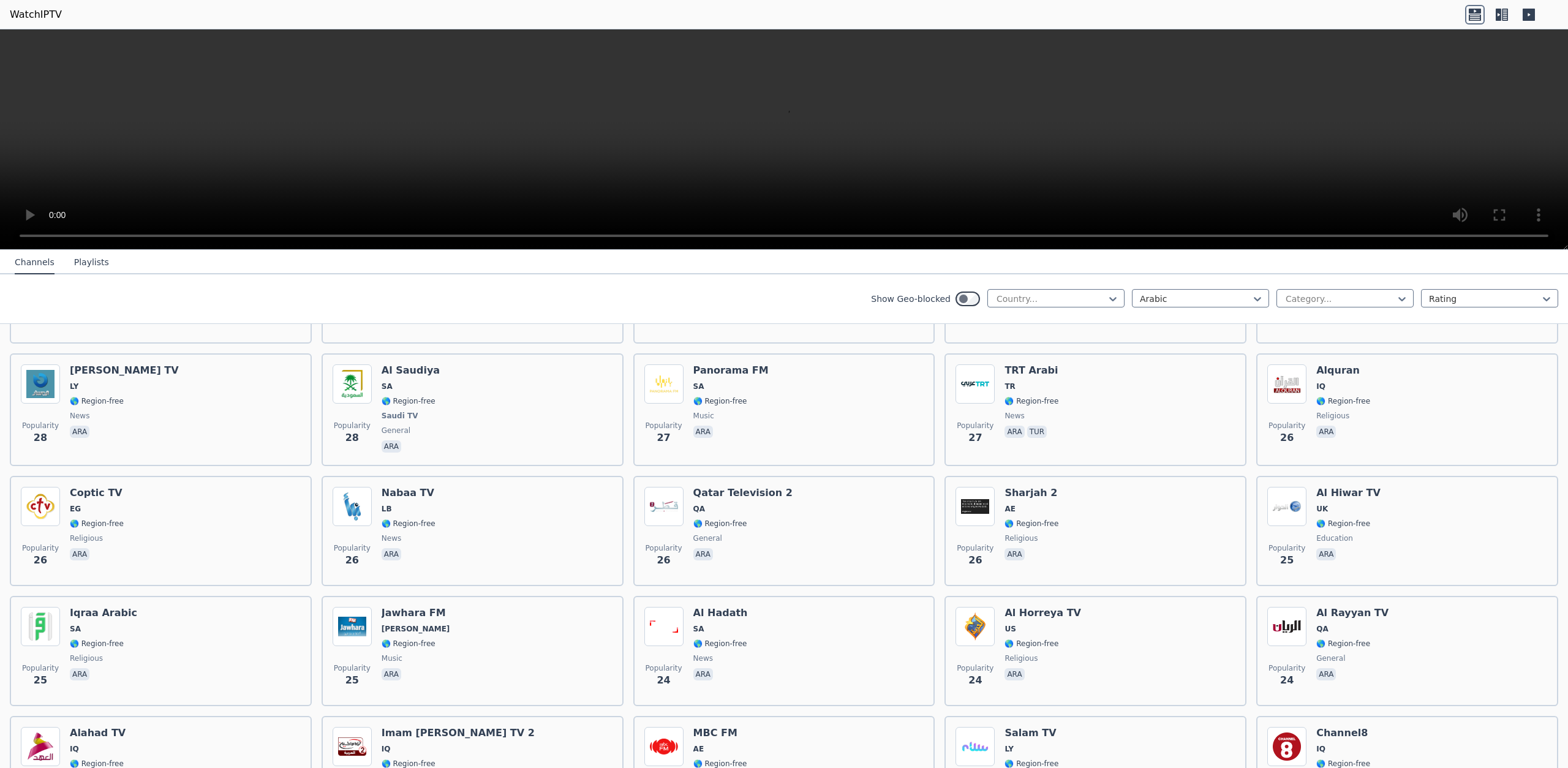
scroll to position [4441, 0]
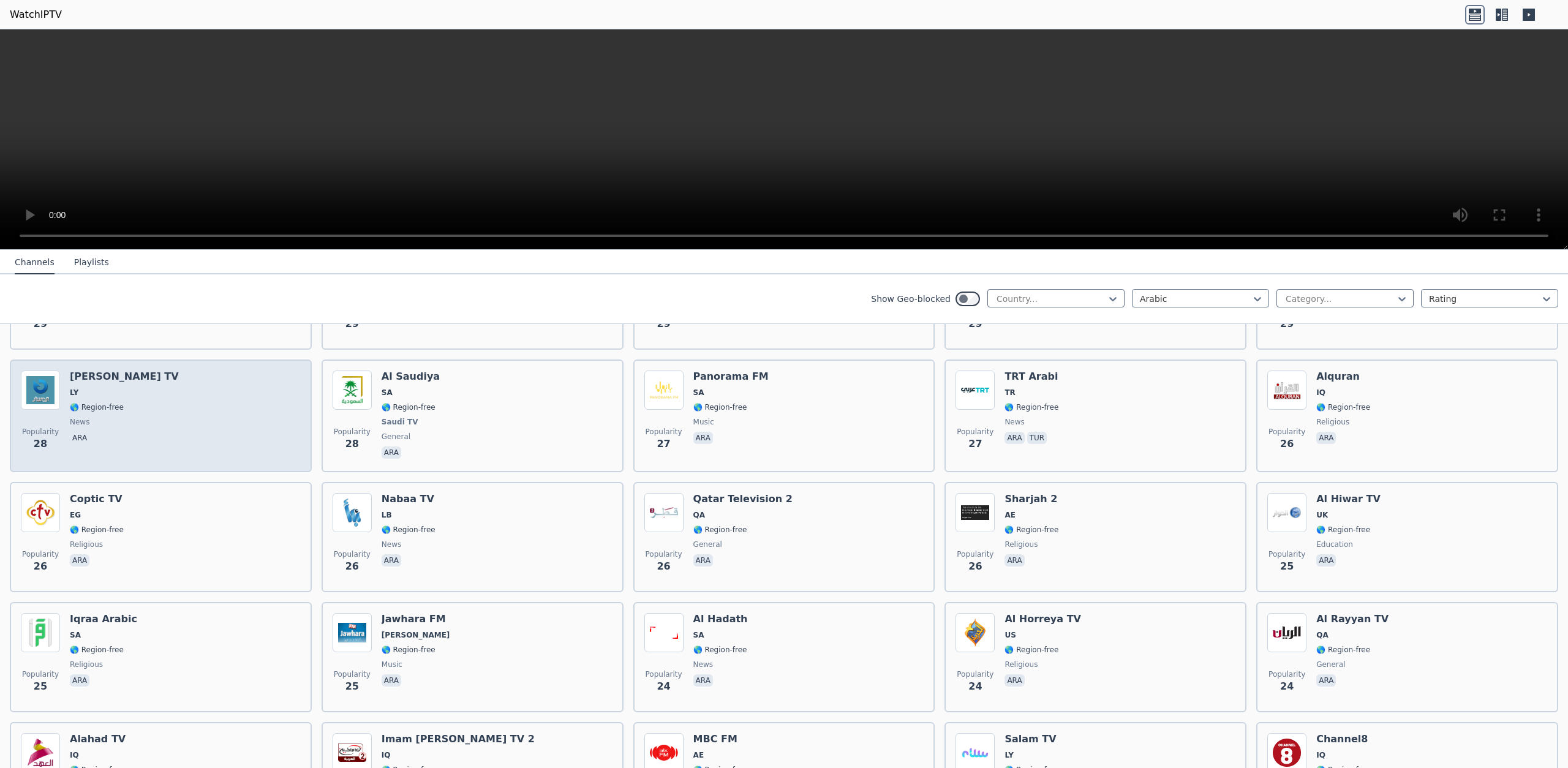
click at [211, 432] on div "Popularity 28 [PERSON_NAME] TV LY 🌎 Region-free news ara" at bounding box center [160, 416] width 280 height 91
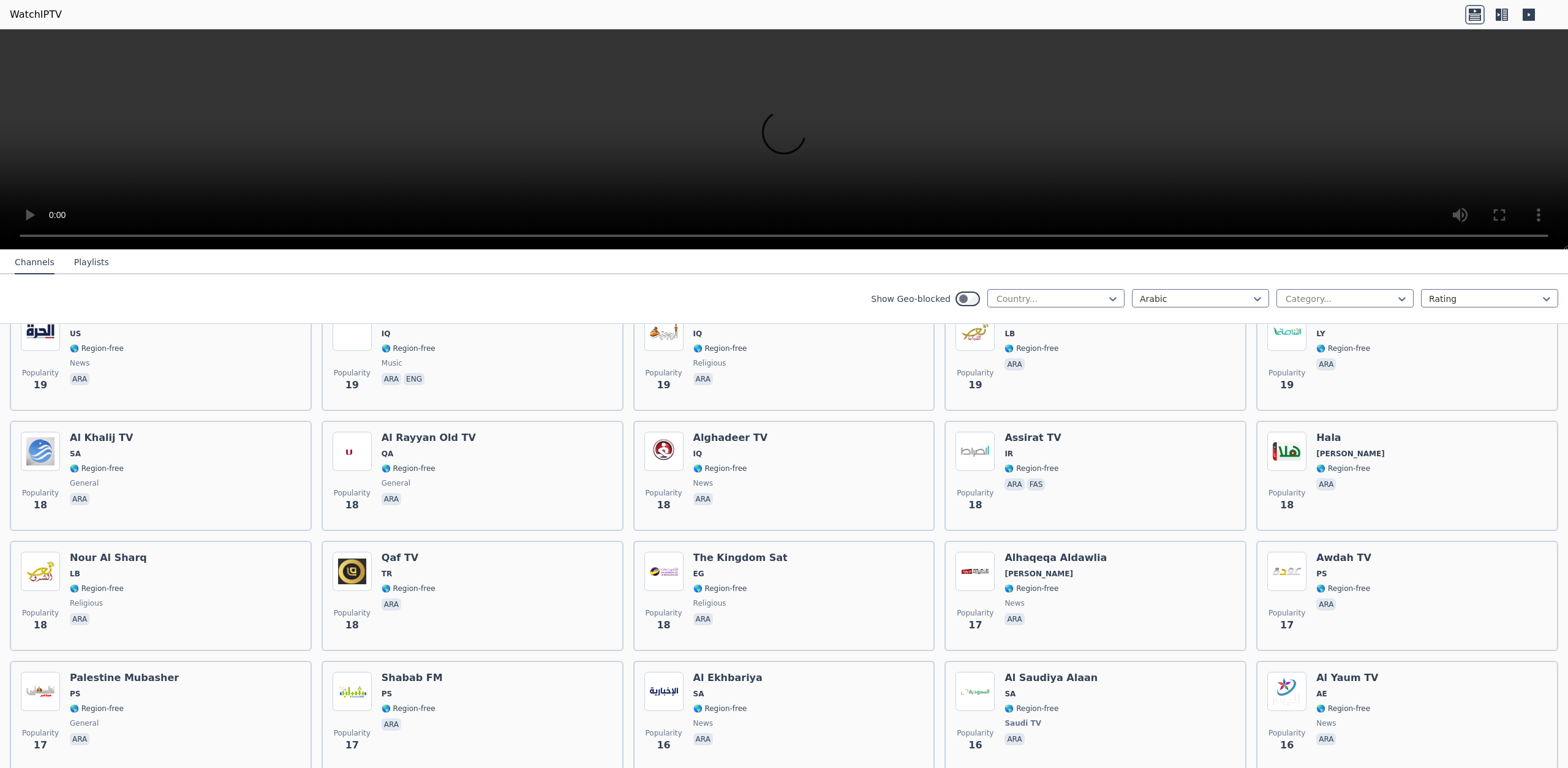
scroll to position [5216, 0]
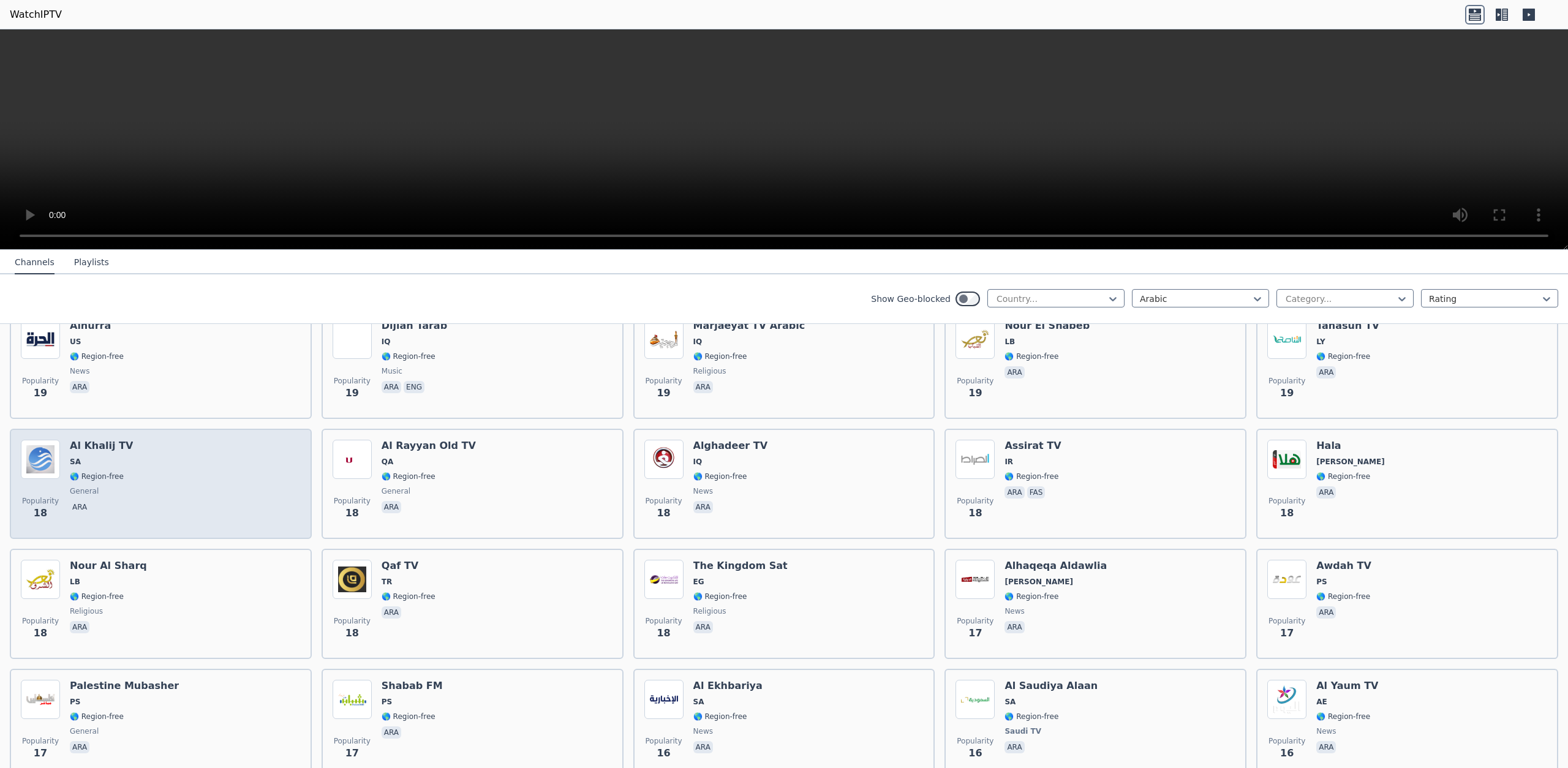
click at [239, 474] on div "Popularity 18 Al Khalij TV SA 🌎 Region-free general ara" at bounding box center [160, 484] width 280 height 88
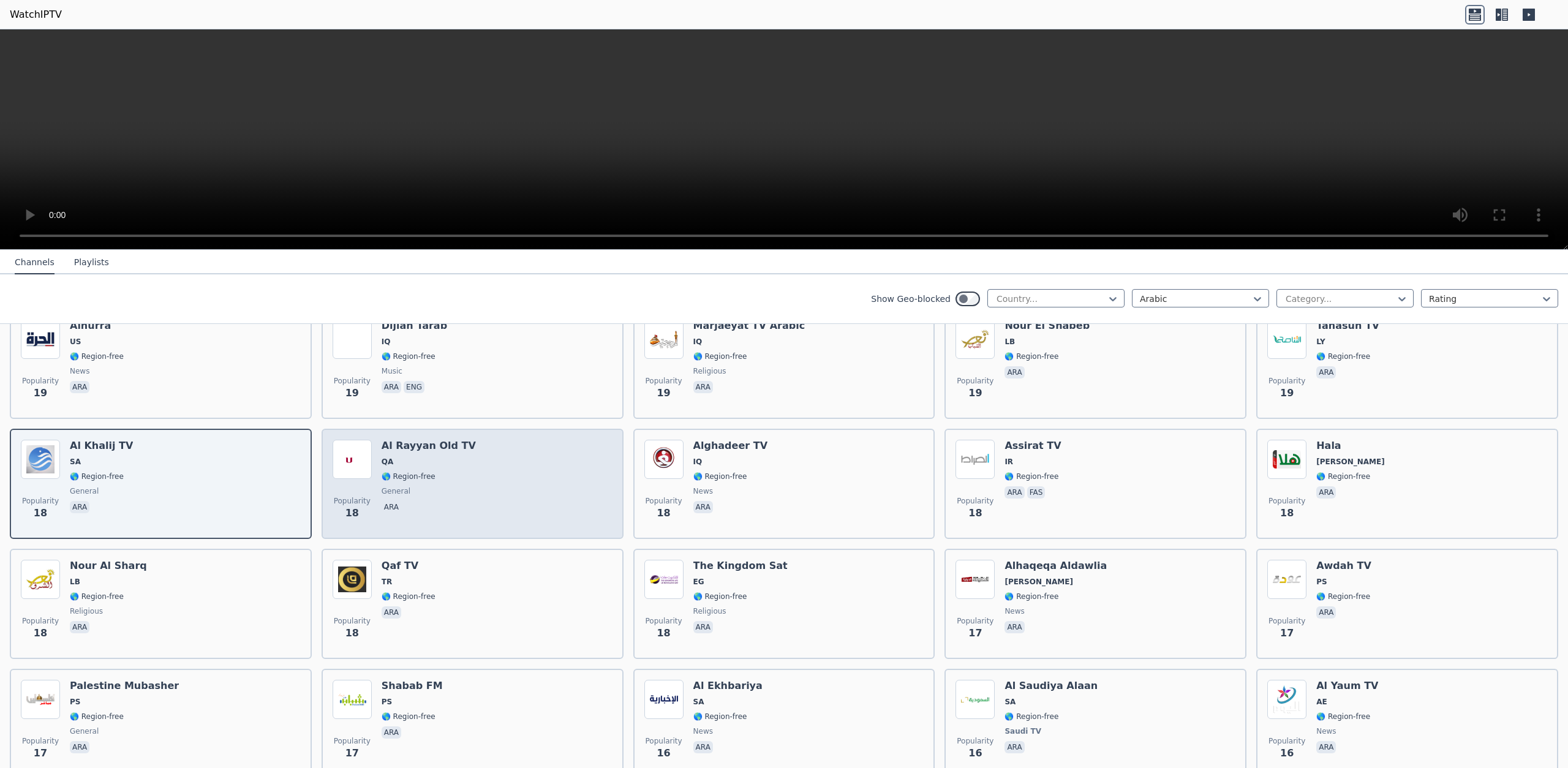
click at [467, 491] on div "Popularity 18 Al Rayyan Old TV QA 🌎 Region-free general ara" at bounding box center [472, 484] width 280 height 88
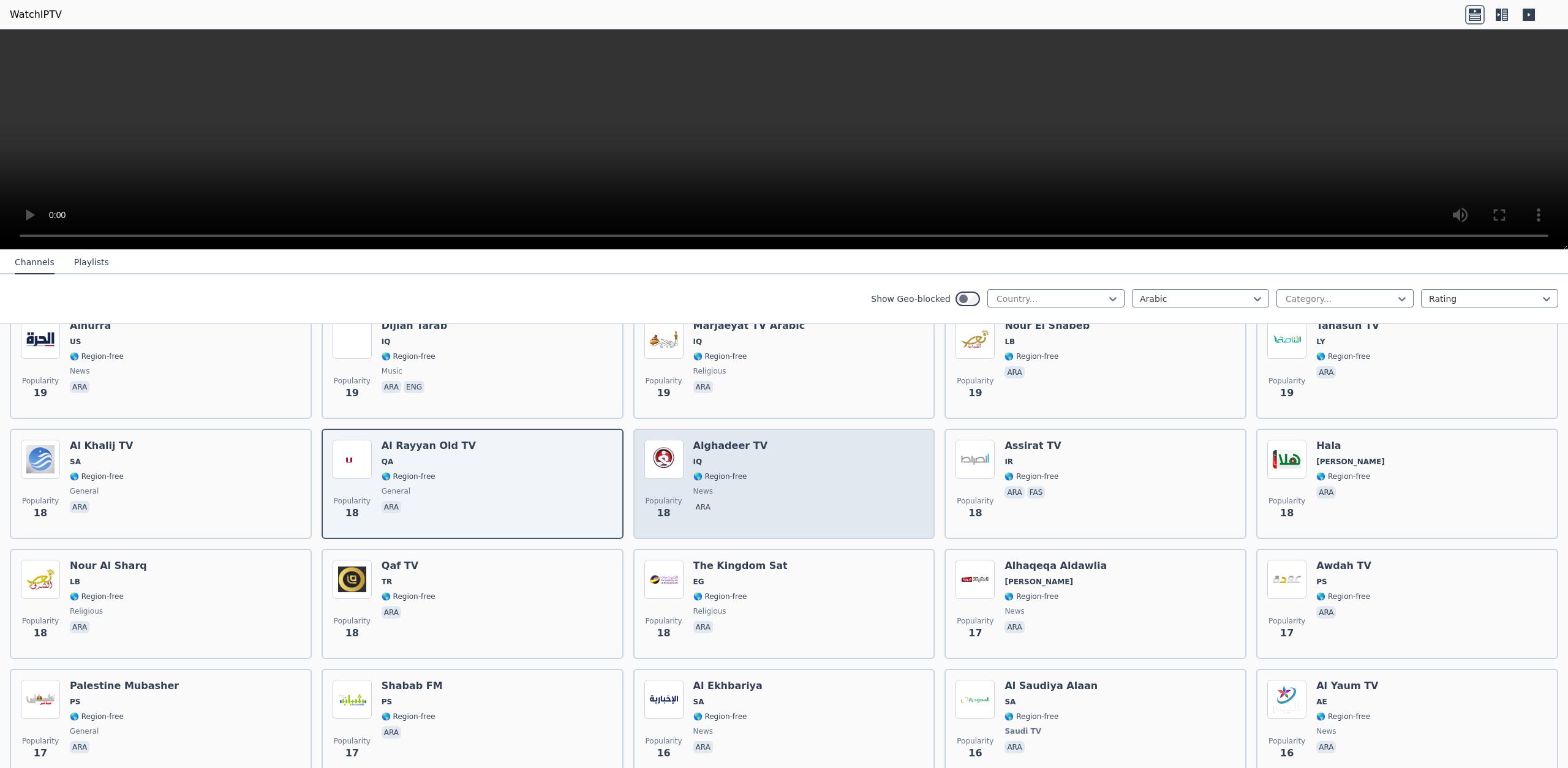
click at [772, 486] on div "Popularity 18 Alghadeer TV IQ 🌎 Region-free news ara" at bounding box center [784, 484] width 280 height 88
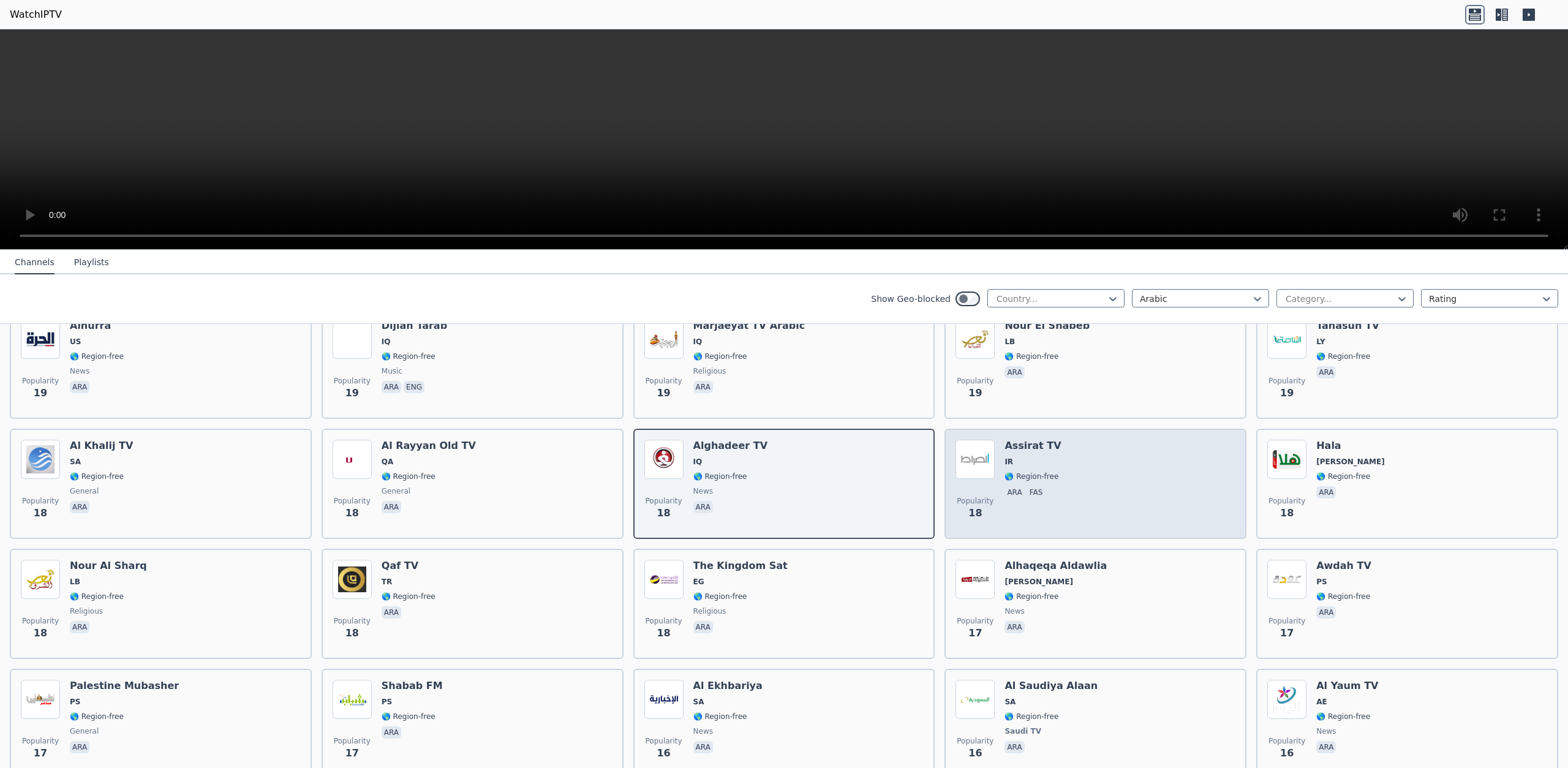
click at [1084, 469] on div "Popularity 18 Assirat TV IR 🌎 Region-free ara fas" at bounding box center [1096, 484] width 280 height 88
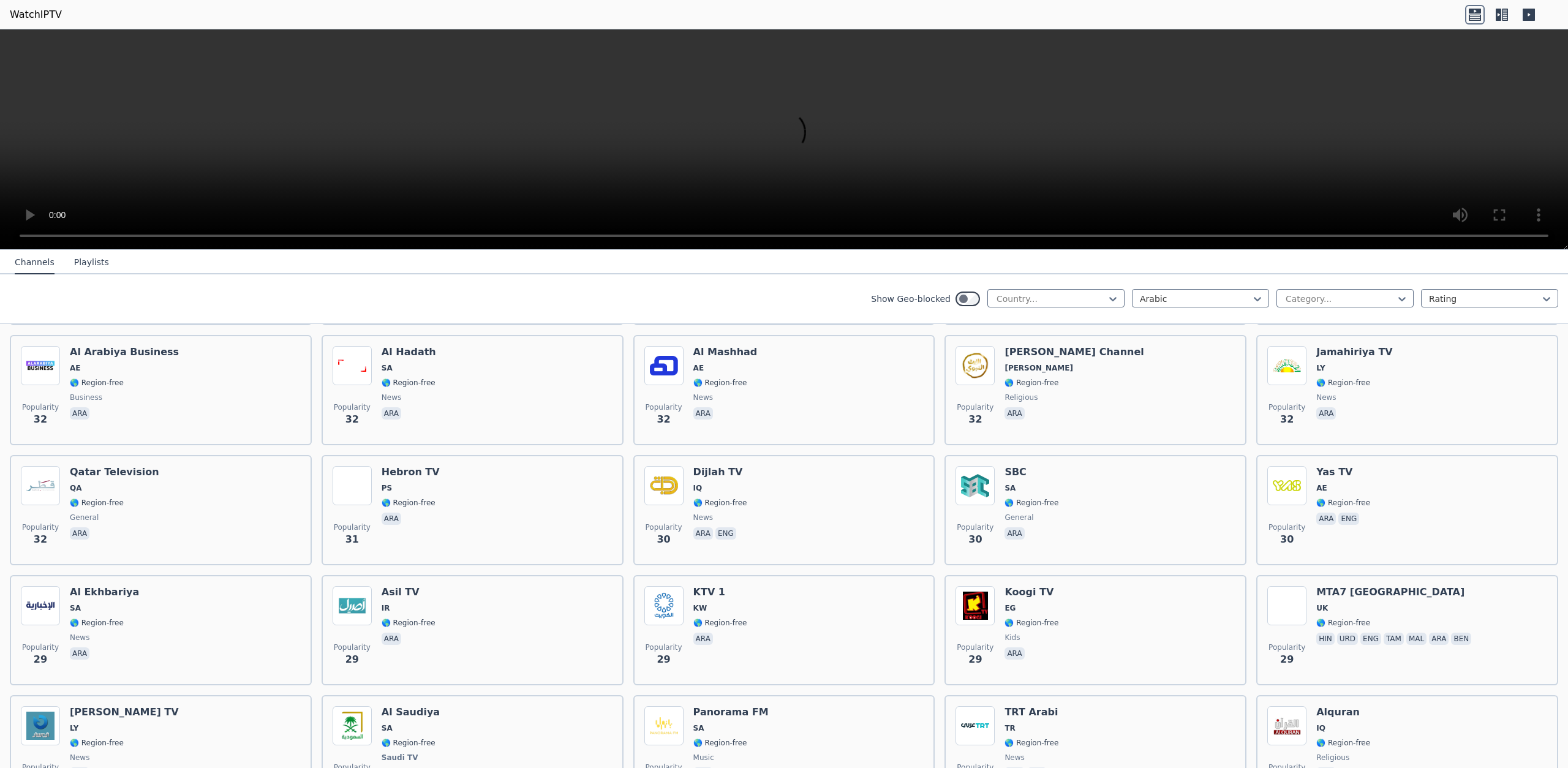
scroll to position [4102, 0]
click at [1405, 296] on icon at bounding box center [1402, 299] width 12 height 12
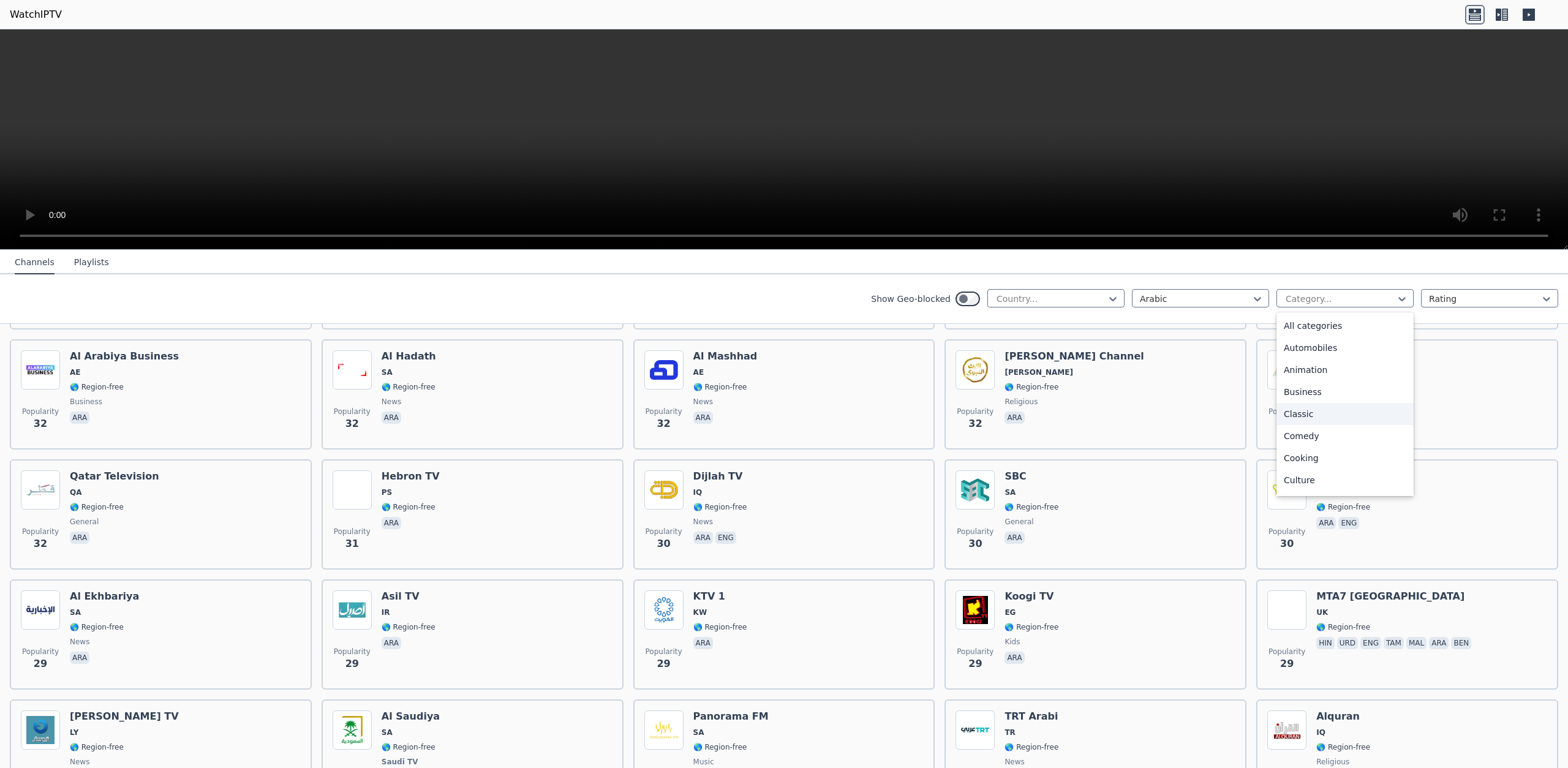
click at [1302, 413] on div "Classic" at bounding box center [1345, 414] width 137 height 22
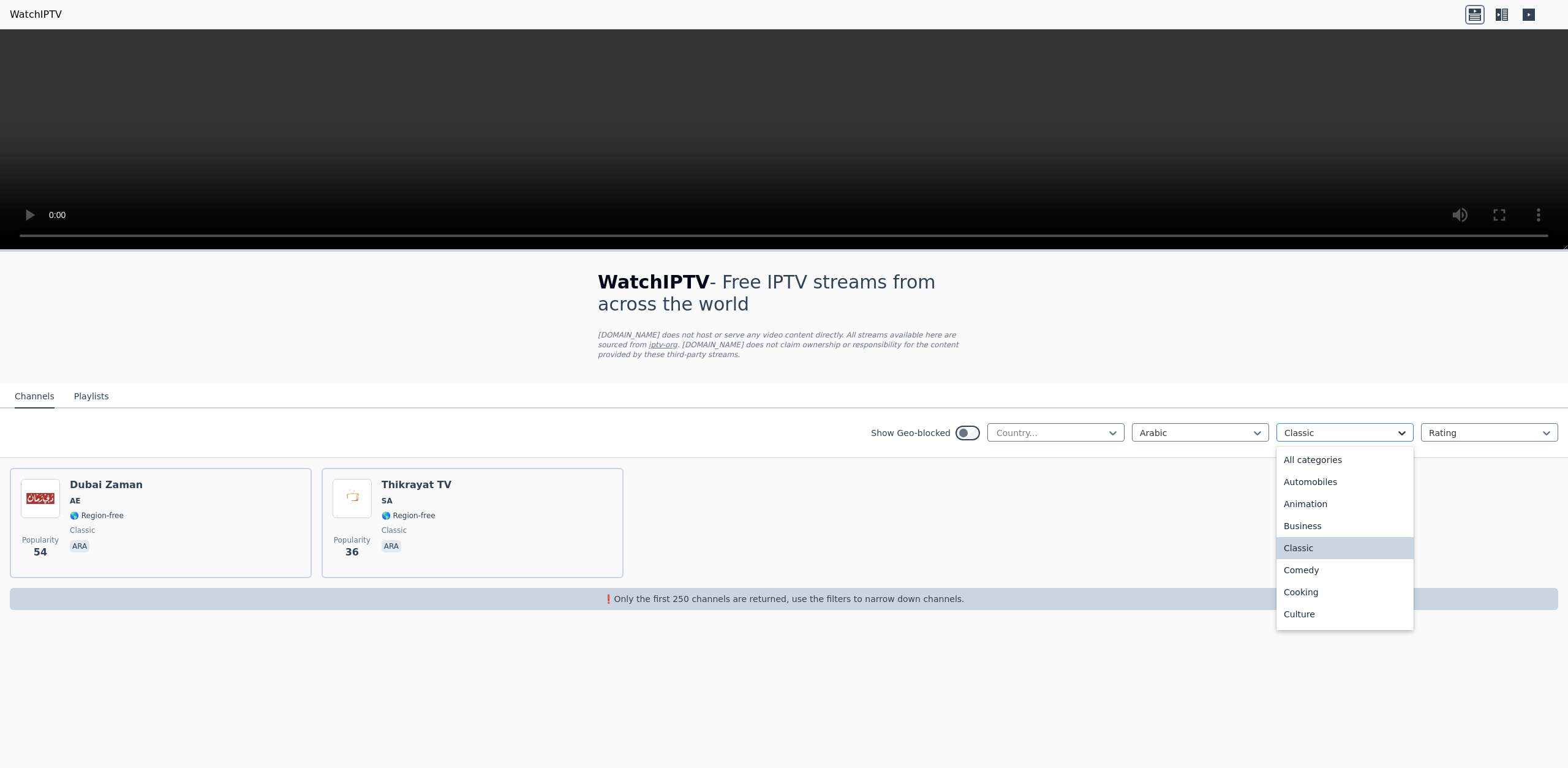
click at [1405, 432] on icon at bounding box center [1402, 433] width 12 height 12
click at [1334, 490] on div "Family" at bounding box center [1345, 488] width 137 height 22
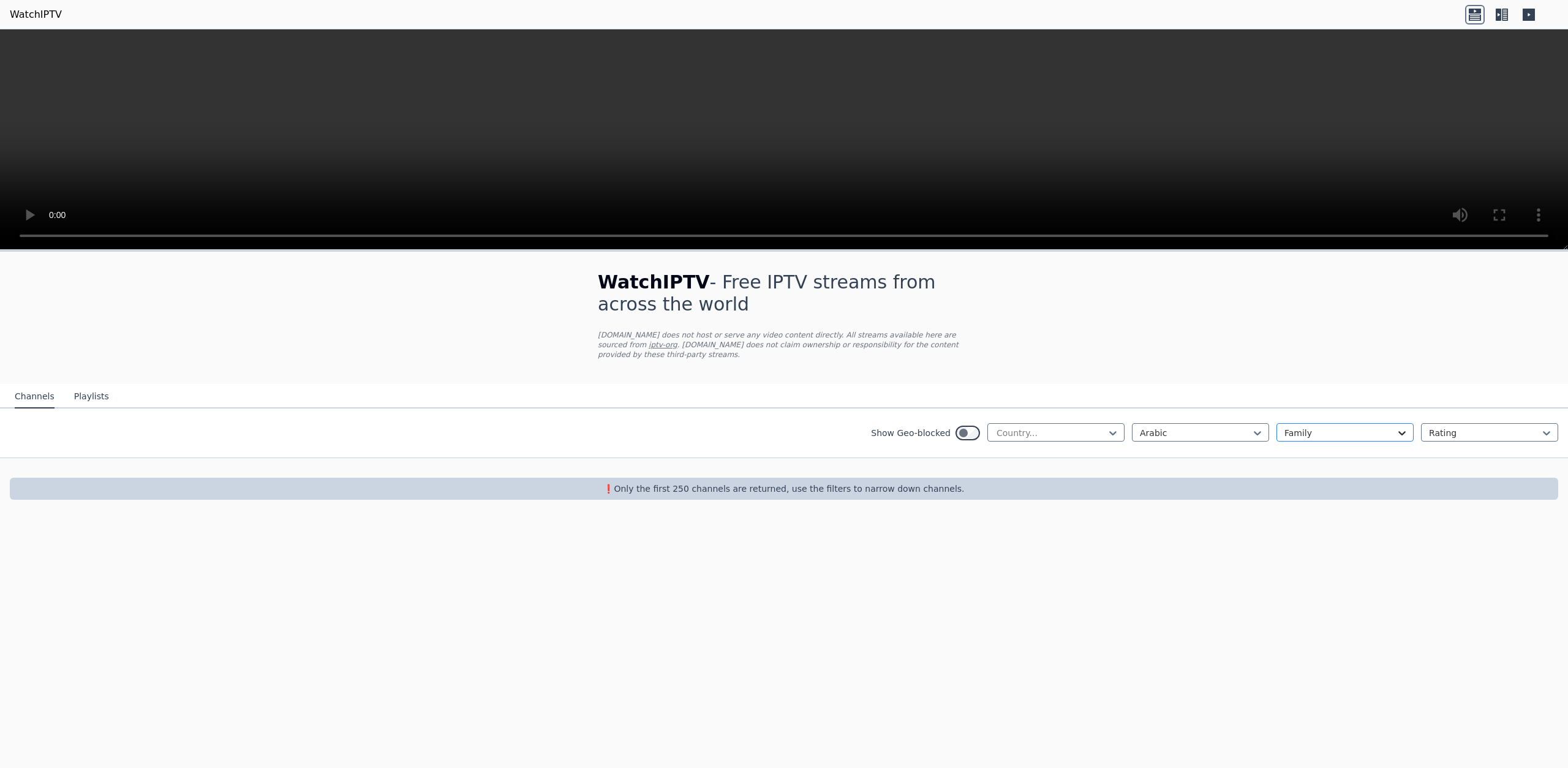
click at [1403, 430] on icon at bounding box center [1402, 433] width 12 height 12
click at [1549, 432] on icon at bounding box center [1547, 433] width 12 height 12
click at [1404, 430] on icon at bounding box center [1402, 433] width 12 height 12
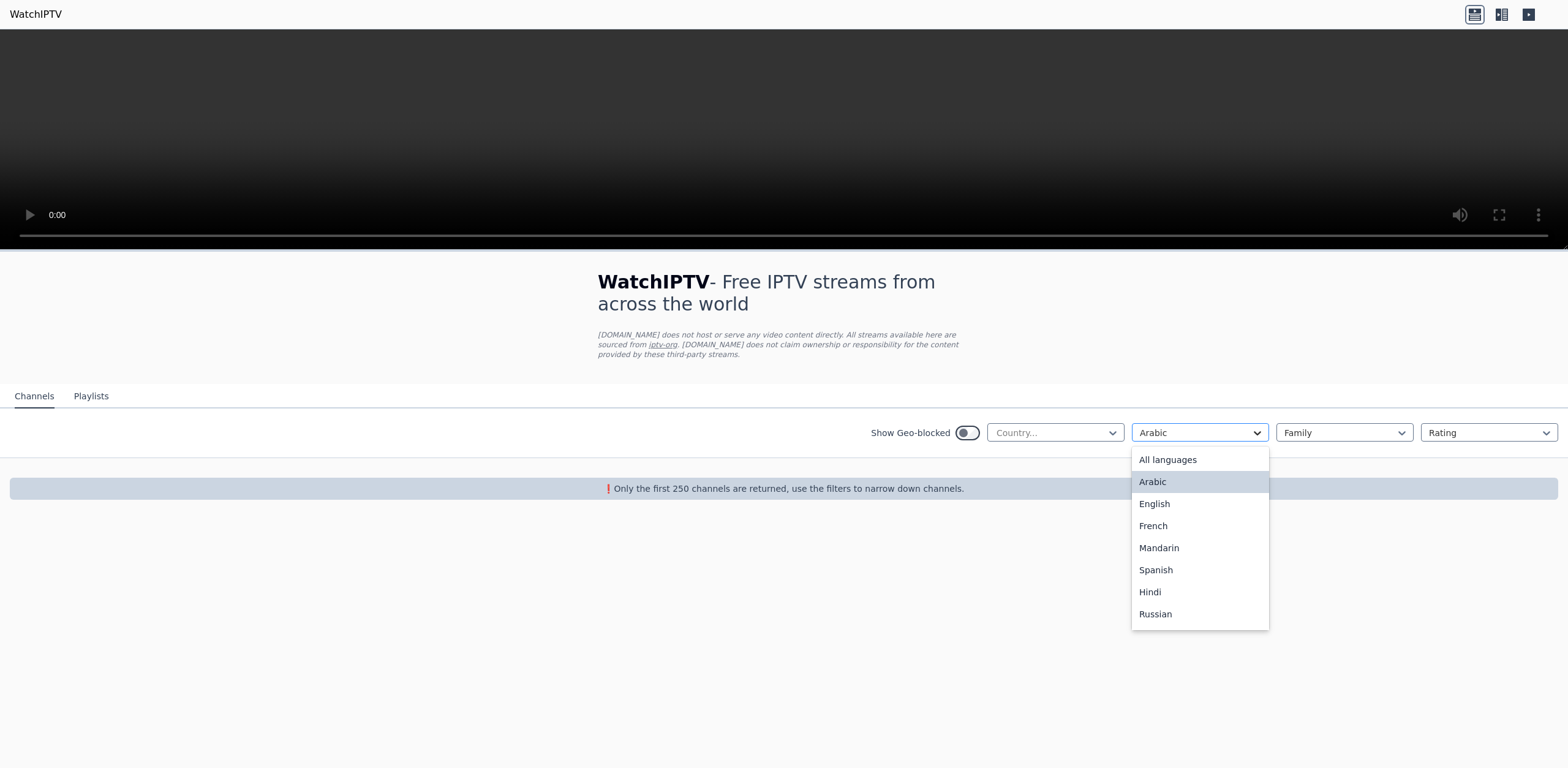
click at [1261, 432] on icon at bounding box center [1258, 433] width 7 height 4
click at [1180, 570] on div "Spanish" at bounding box center [1200, 570] width 137 height 22
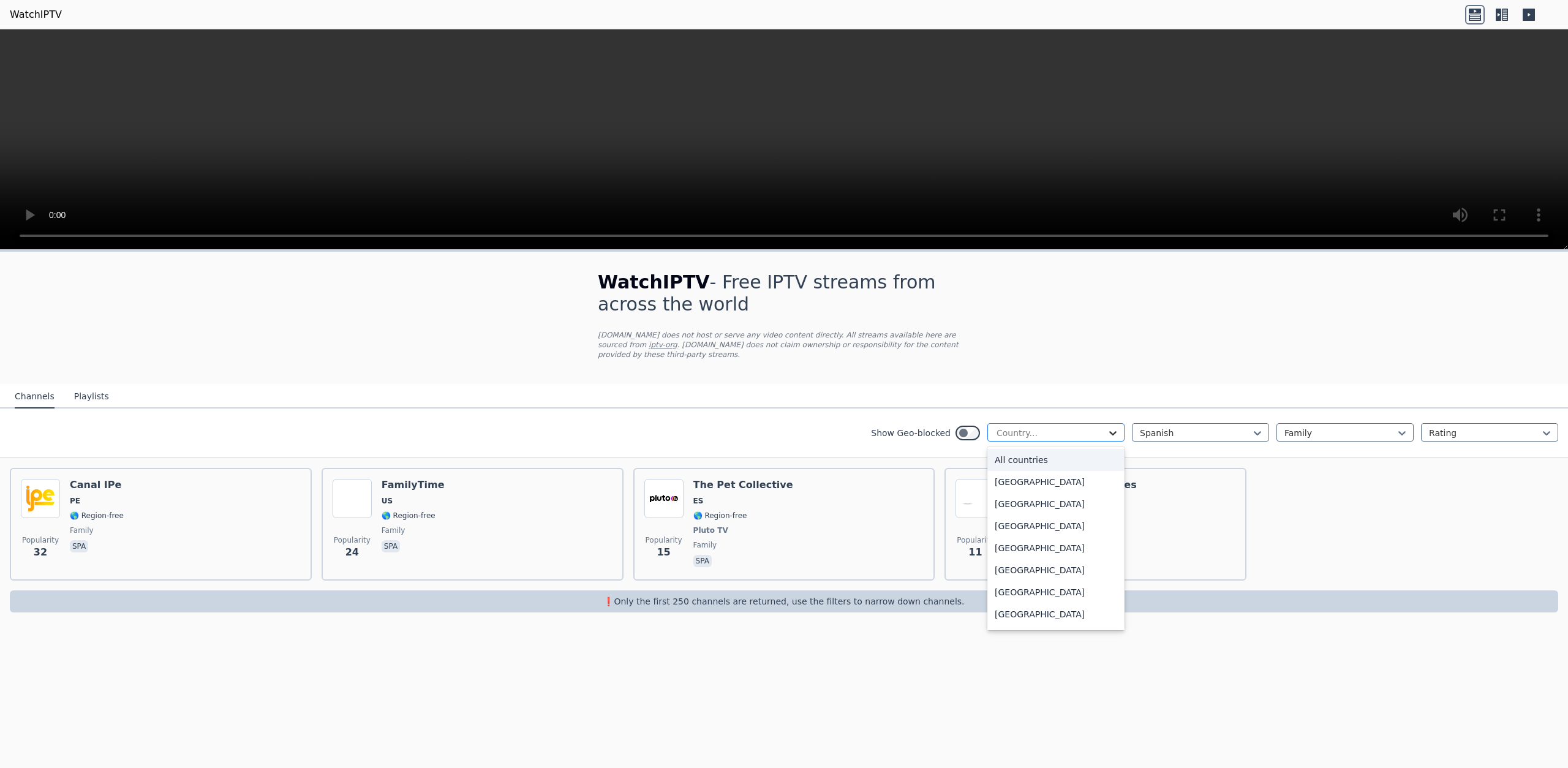
click at [1116, 433] on icon at bounding box center [1113, 433] width 12 height 12
click at [1072, 532] on div "[GEOGRAPHIC_DATA]" at bounding box center [1056, 526] width 137 height 22
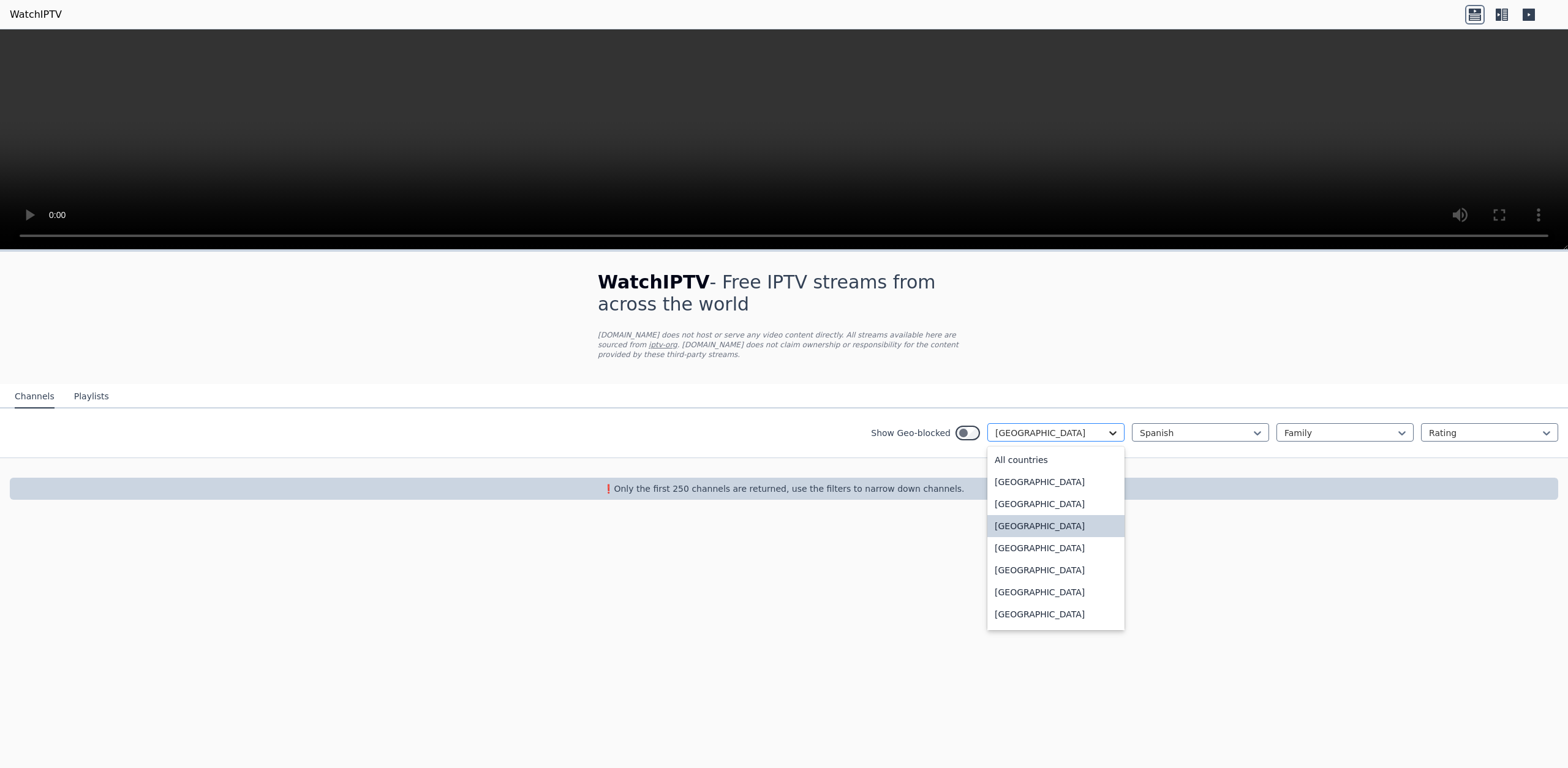
click at [1114, 432] on icon at bounding box center [1113, 433] width 12 height 12
click at [1037, 536] on div "[GEOGRAPHIC_DATA]" at bounding box center [1056, 532] width 137 height 22
click at [1113, 434] on icon at bounding box center [1113, 433] width 7 height 4
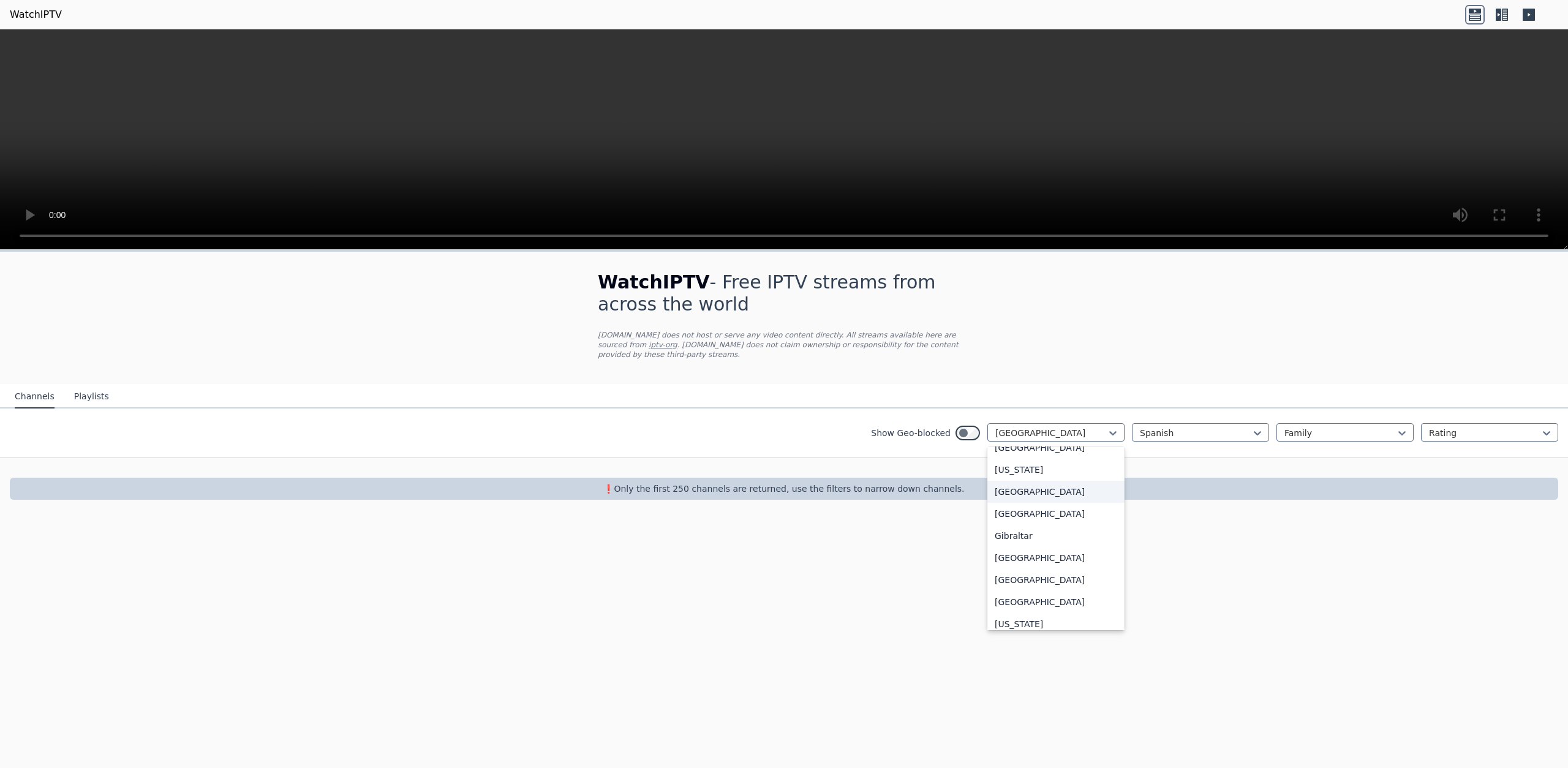
click at [1011, 503] on div "[GEOGRAPHIC_DATA]" at bounding box center [1056, 492] width 137 height 22
